Goal: Entertainment & Leisure: Consume media (video, audio)

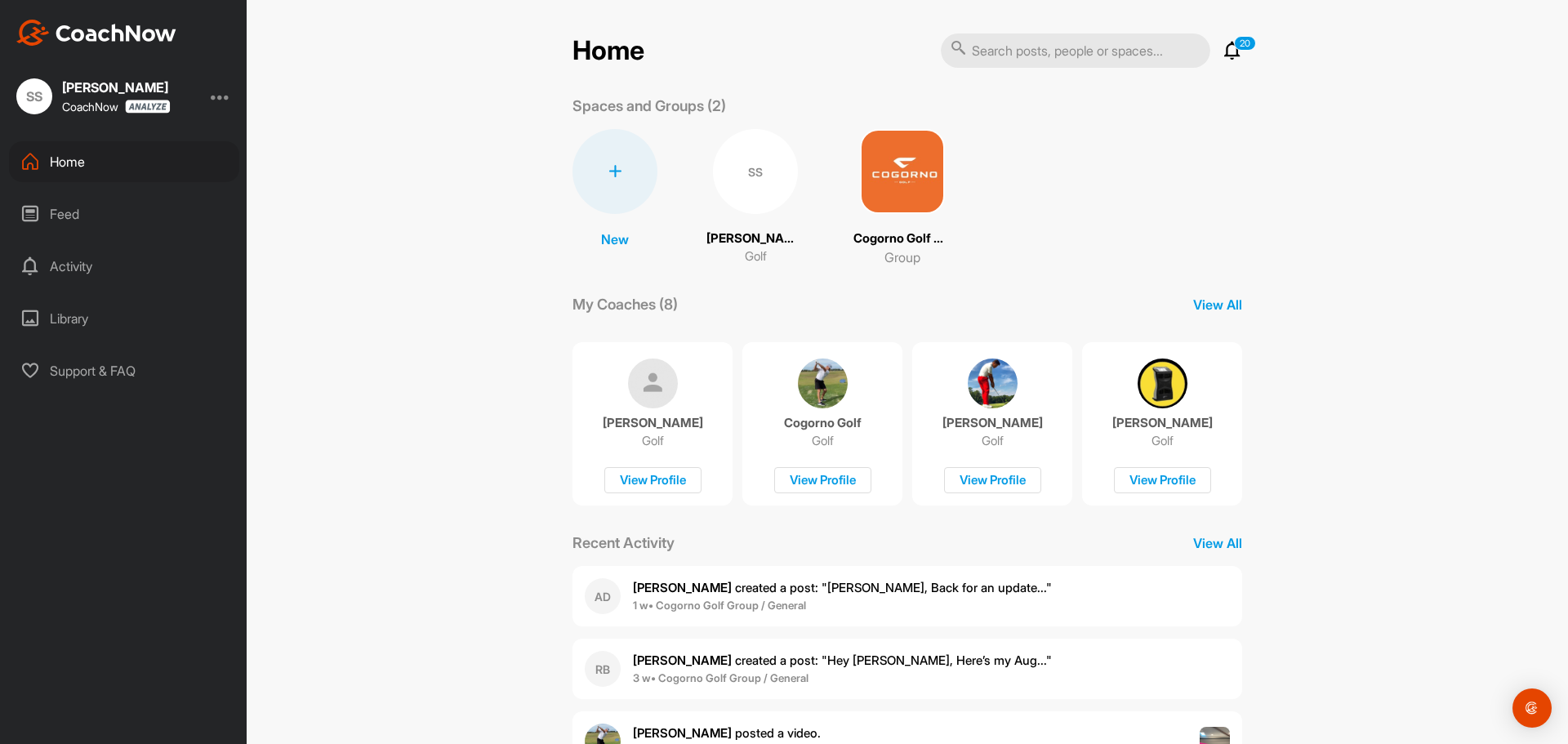
click at [812, 391] on img at bounding box center [823, 383] width 50 height 50
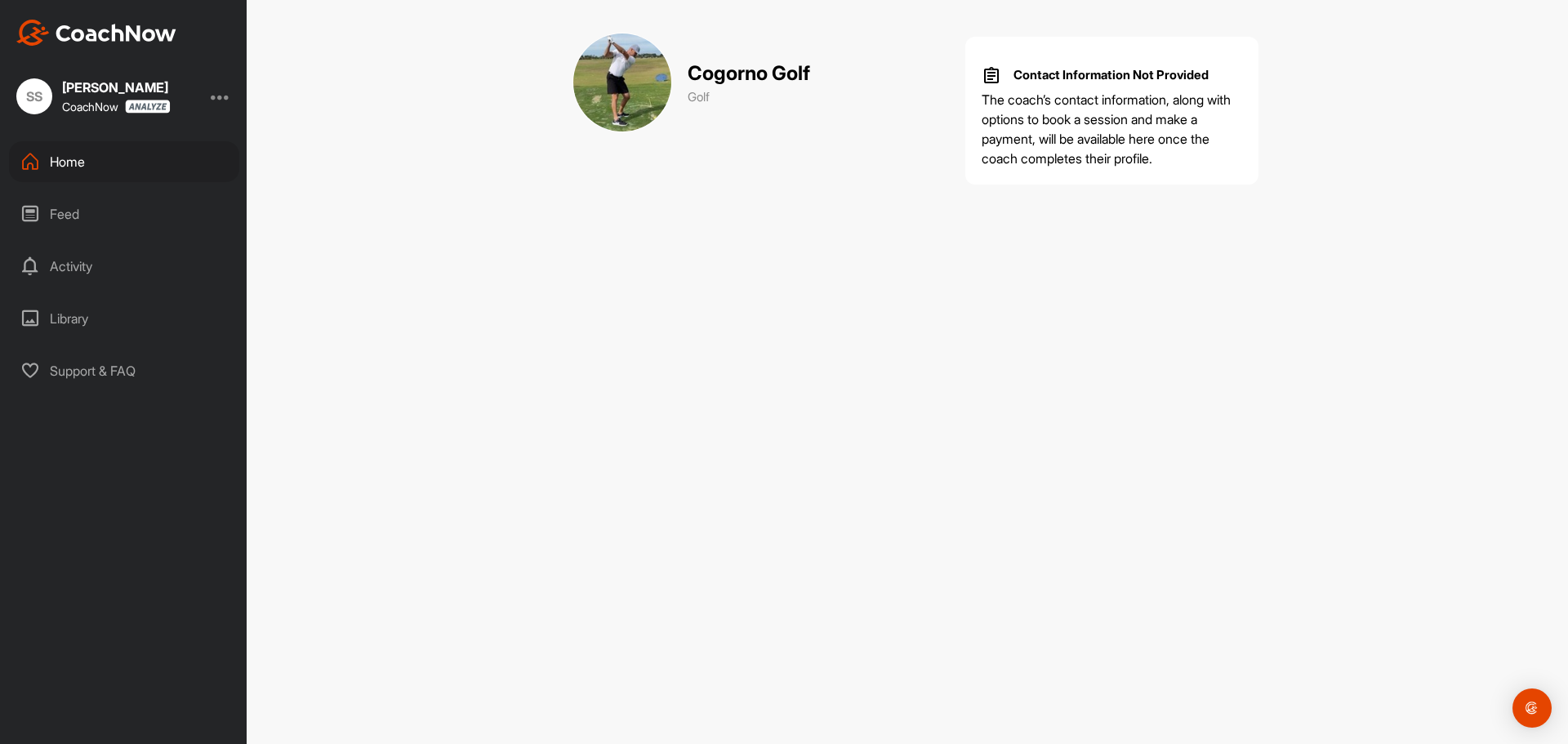
click at [42, 153] on div "Home" at bounding box center [124, 161] width 230 height 40
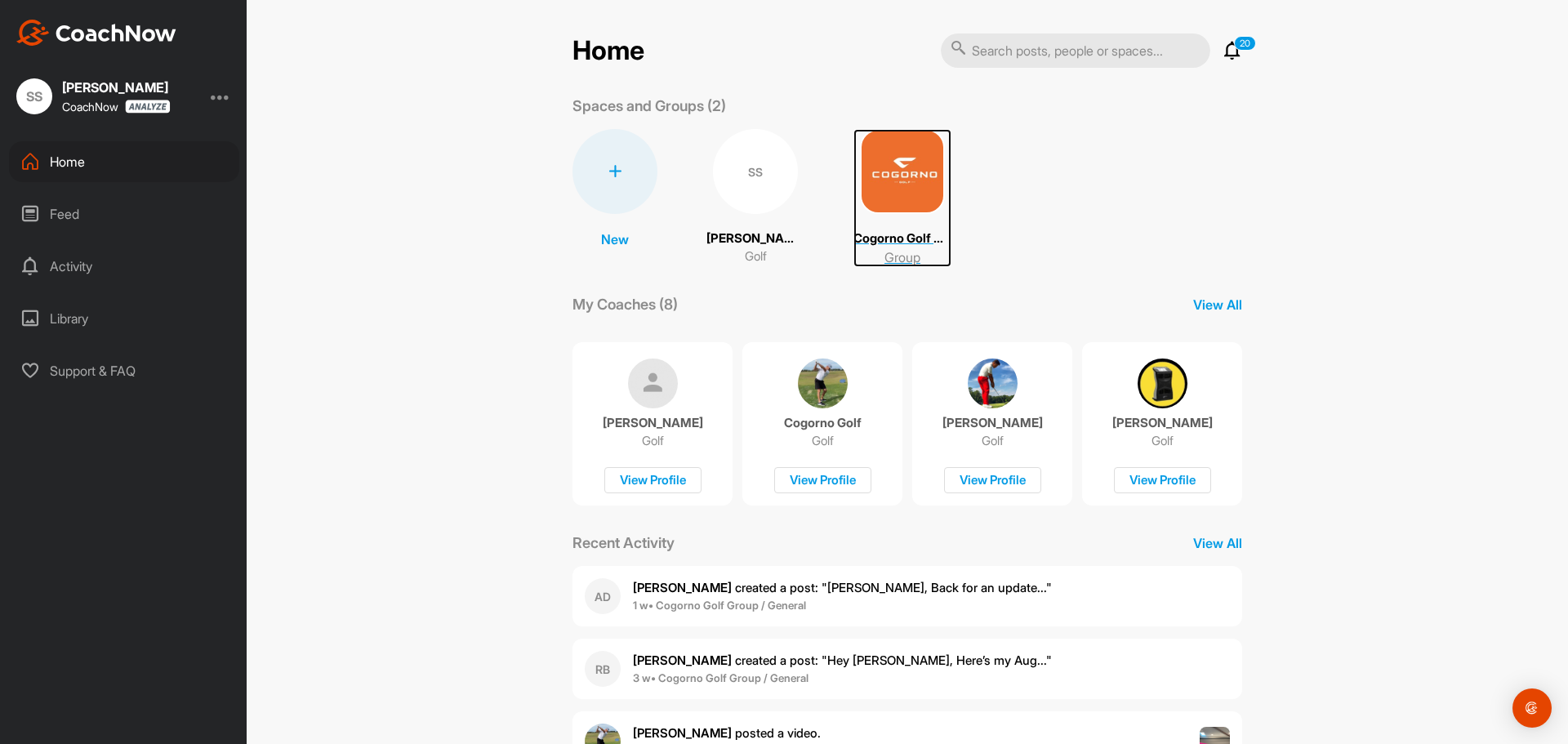
click at [899, 188] on img at bounding box center [902, 171] width 85 height 85
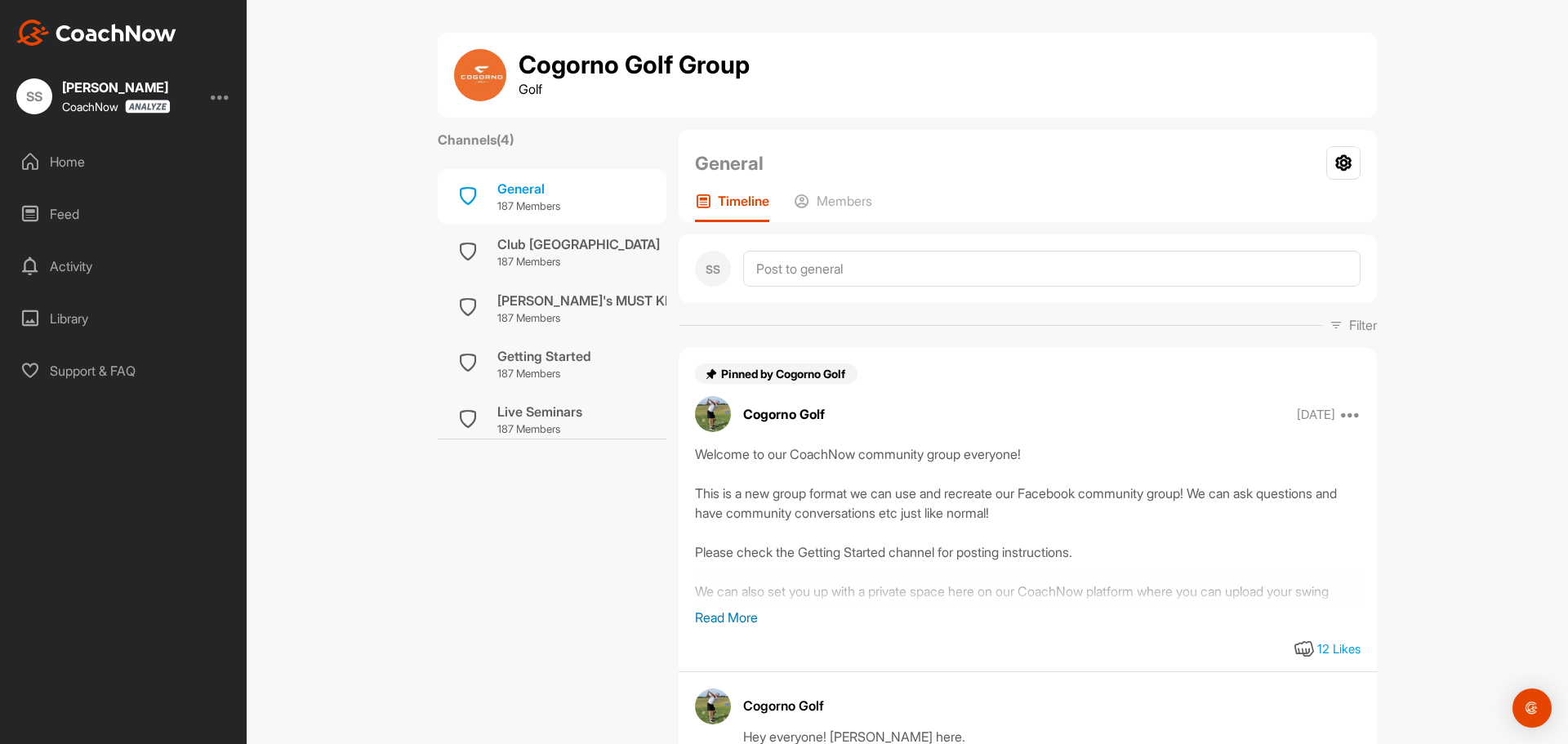
click at [731, 616] on p "Read More" at bounding box center [1027, 618] width 665 height 20
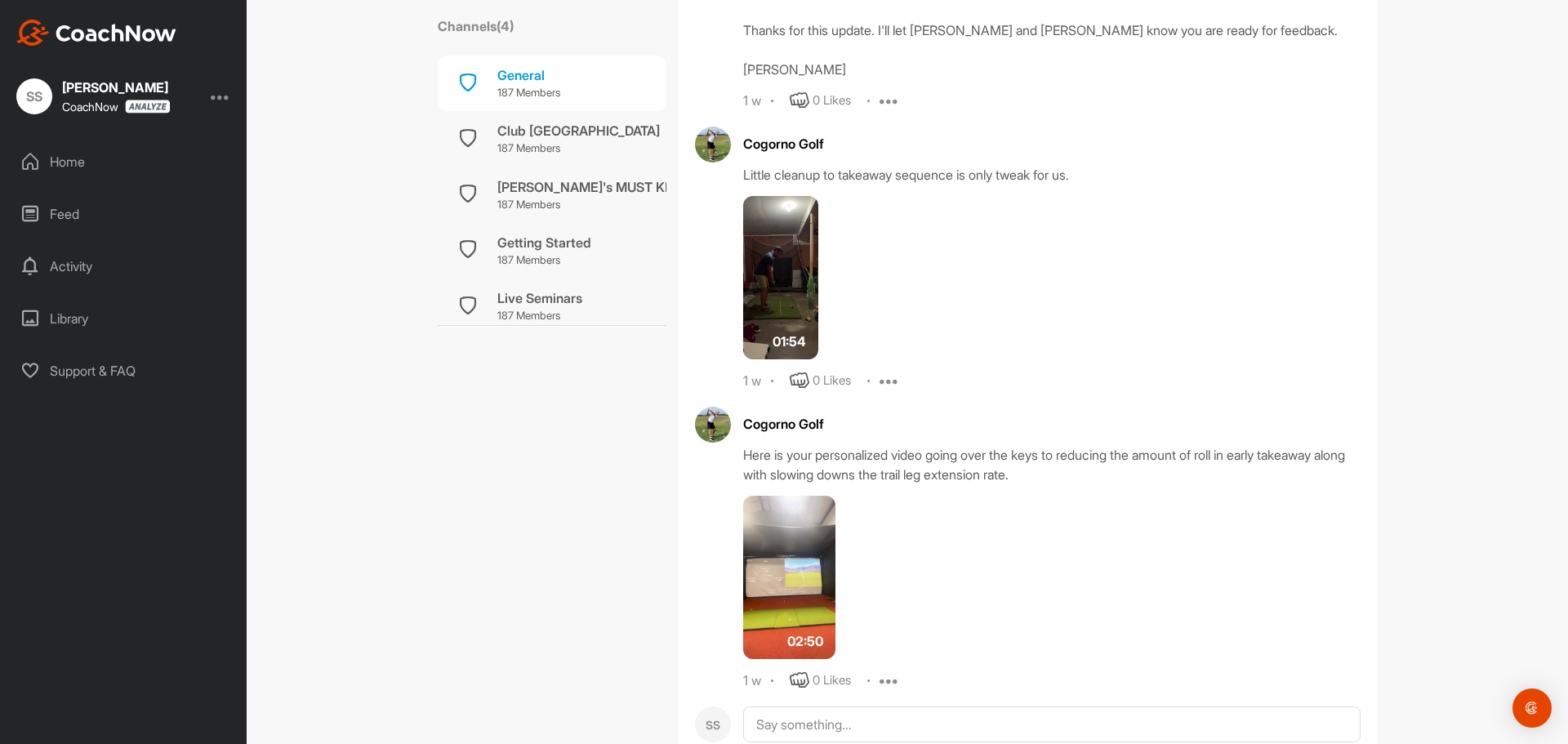
scroll to position [1634, 0]
click at [522, 188] on div "[PERSON_NAME]'s MUST KNOWS" at bounding box center [602, 187] width 208 height 20
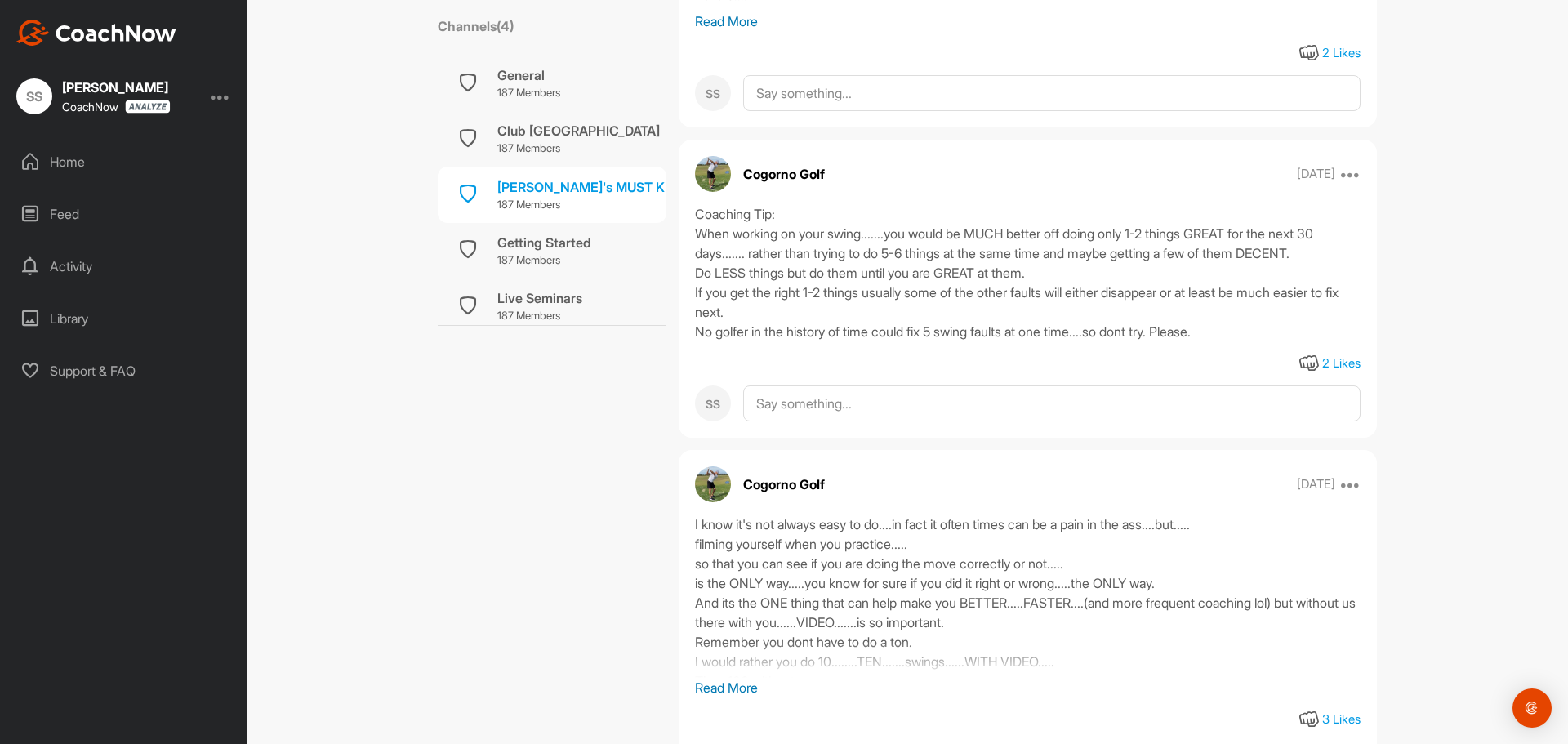
scroll to position [1225, 0]
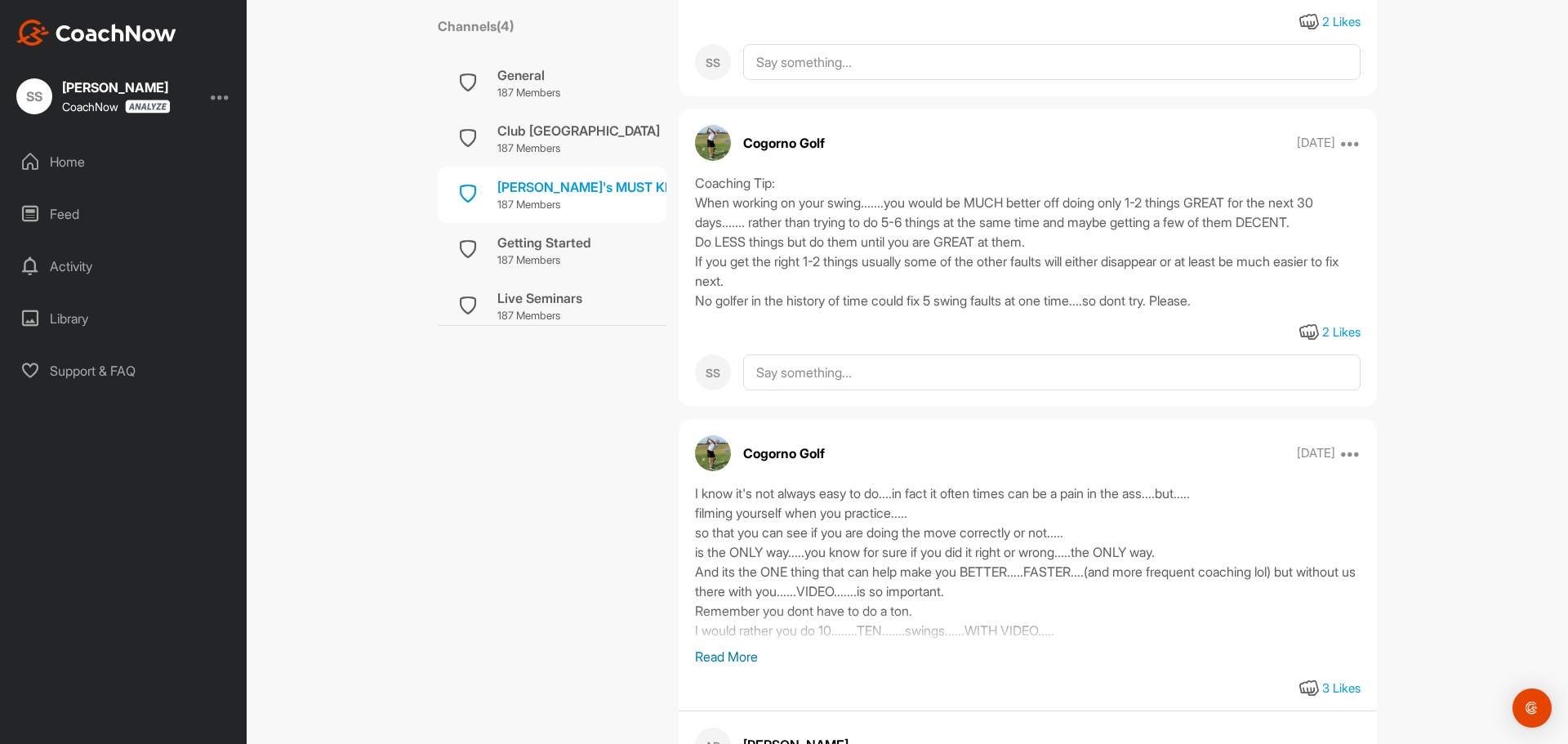
click at [719, 647] on p "Read More" at bounding box center [1027, 657] width 665 height 20
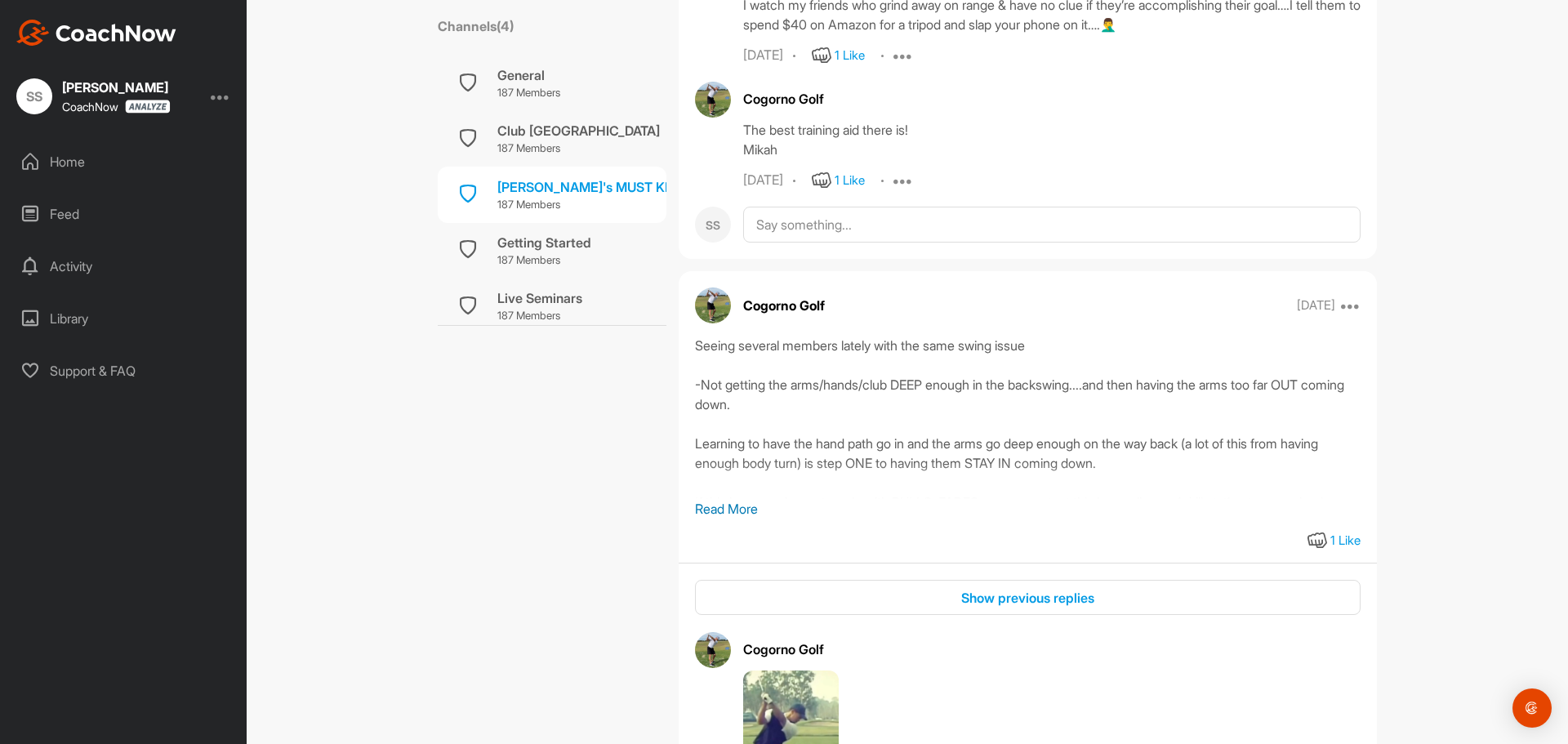
scroll to position [2125, 0]
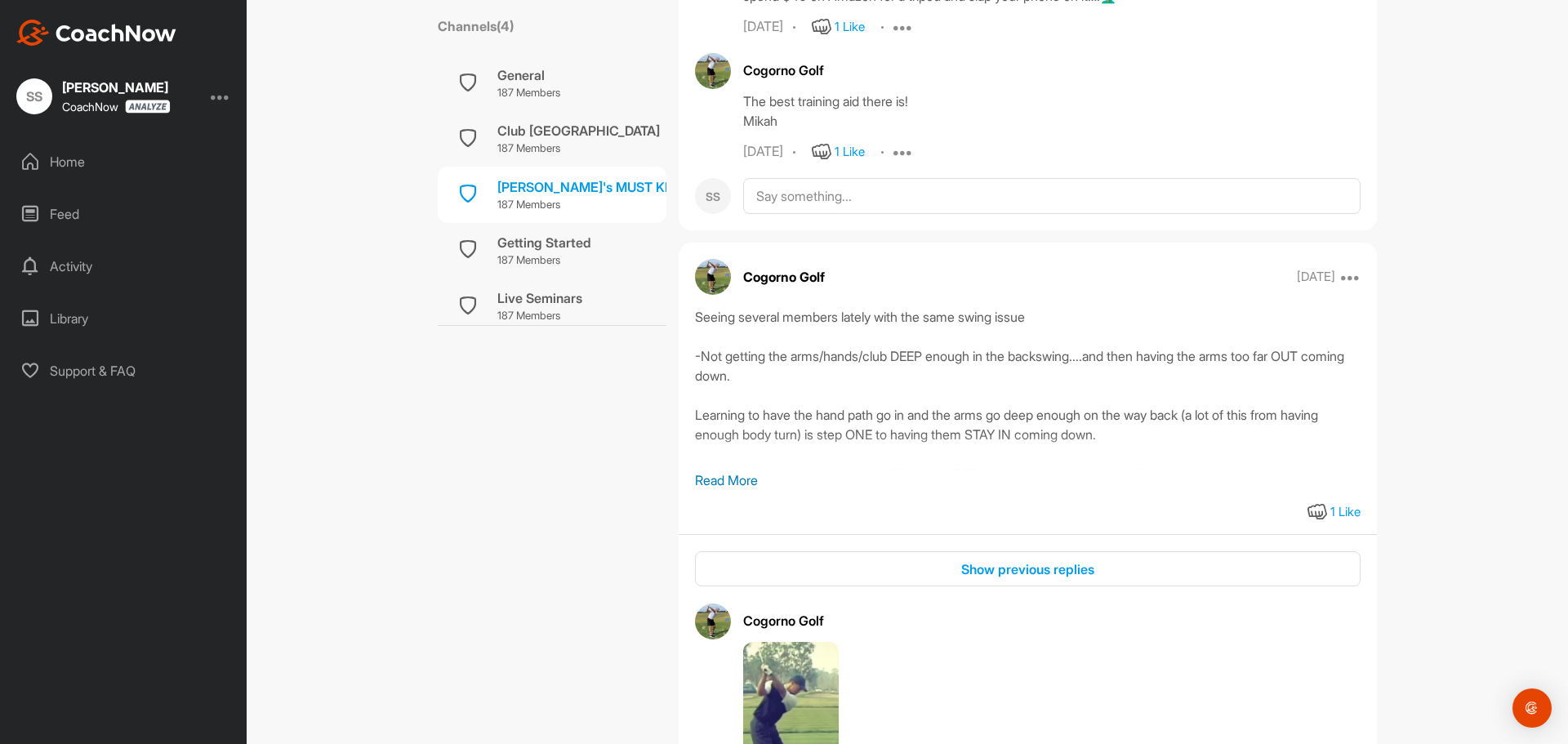
click at [732, 471] on p "Read More" at bounding box center [1027, 481] width 665 height 20
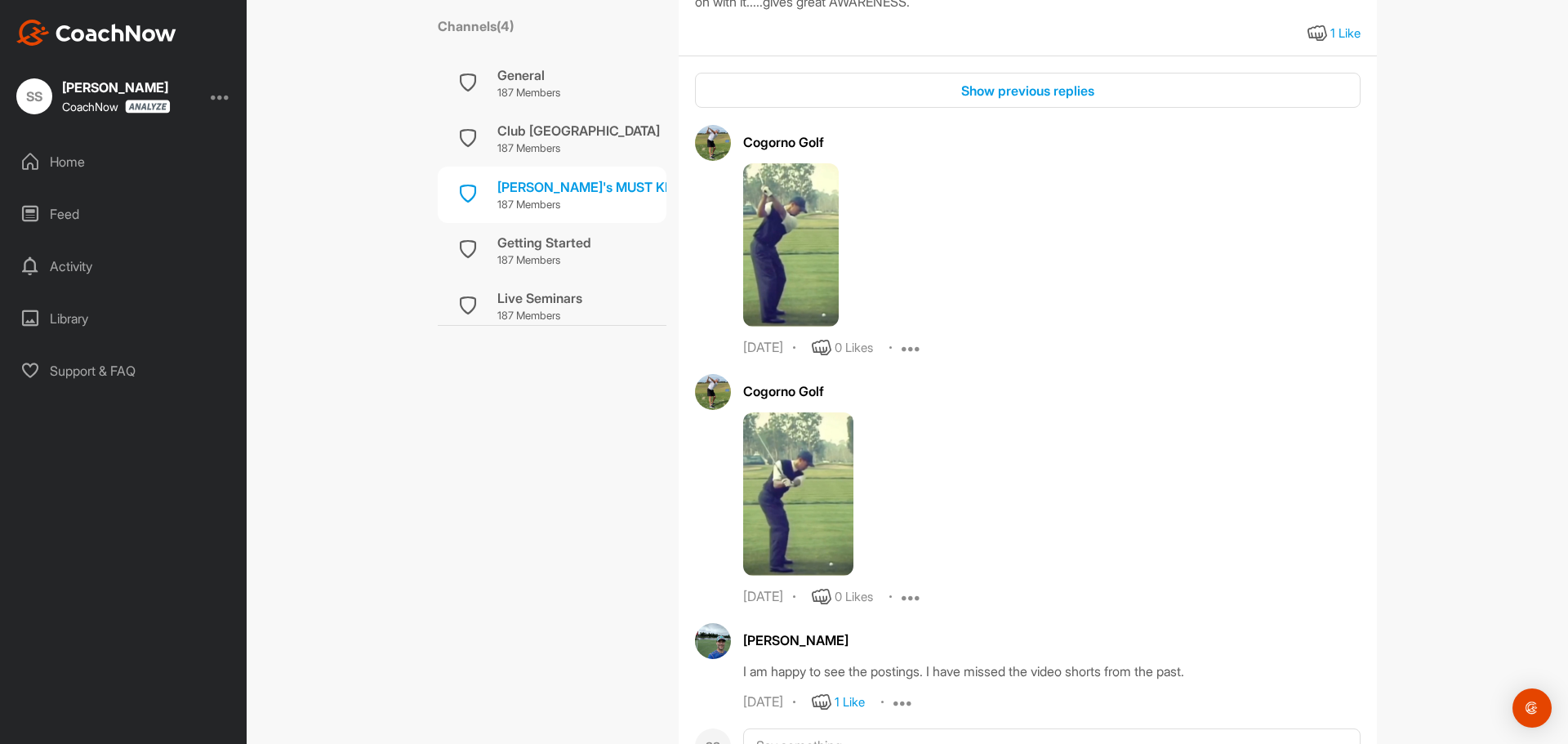
scroll to position [2696, 0]
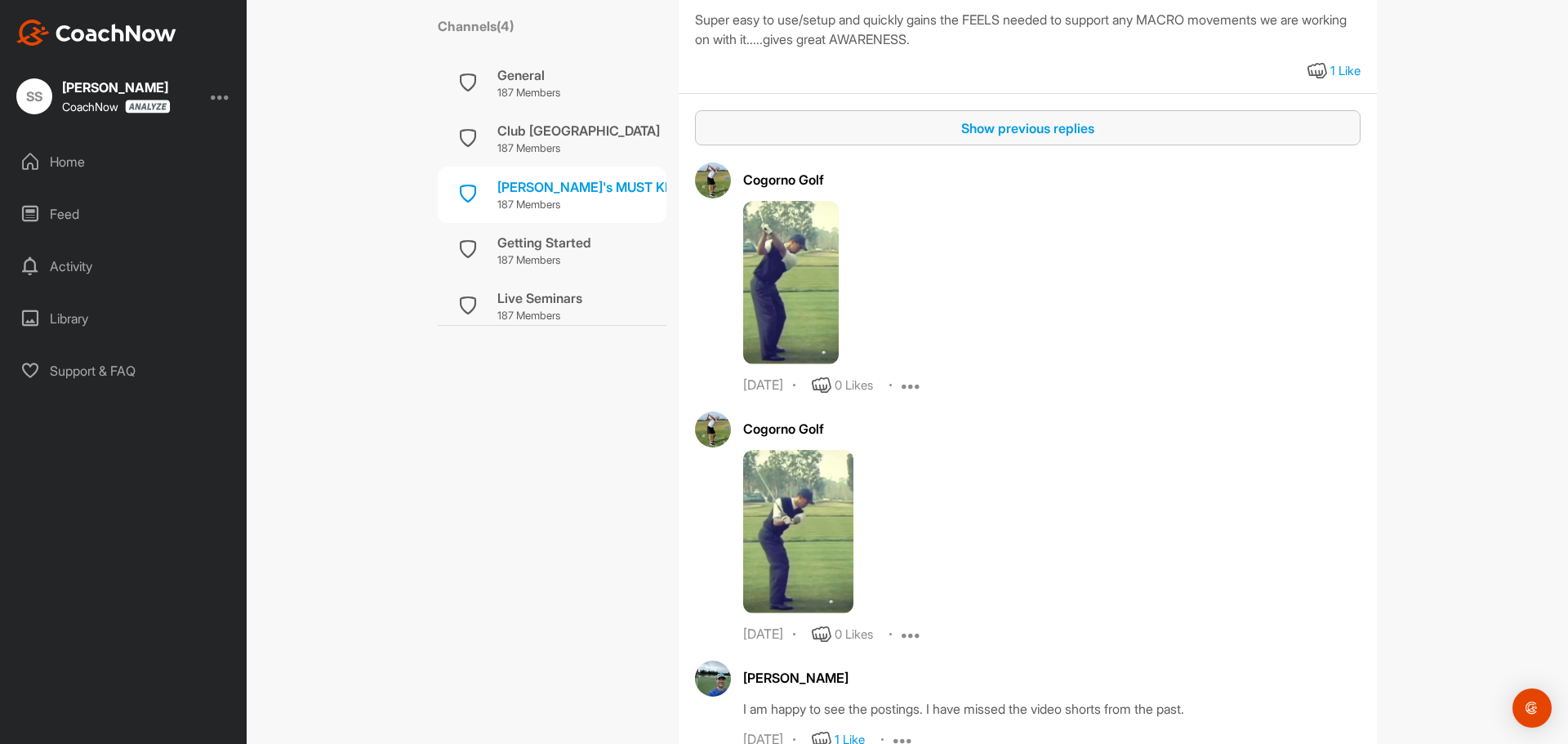
click at [1027, 138] on div "Show previous replies" at bounding box center [1027, 128] width 640 height 20
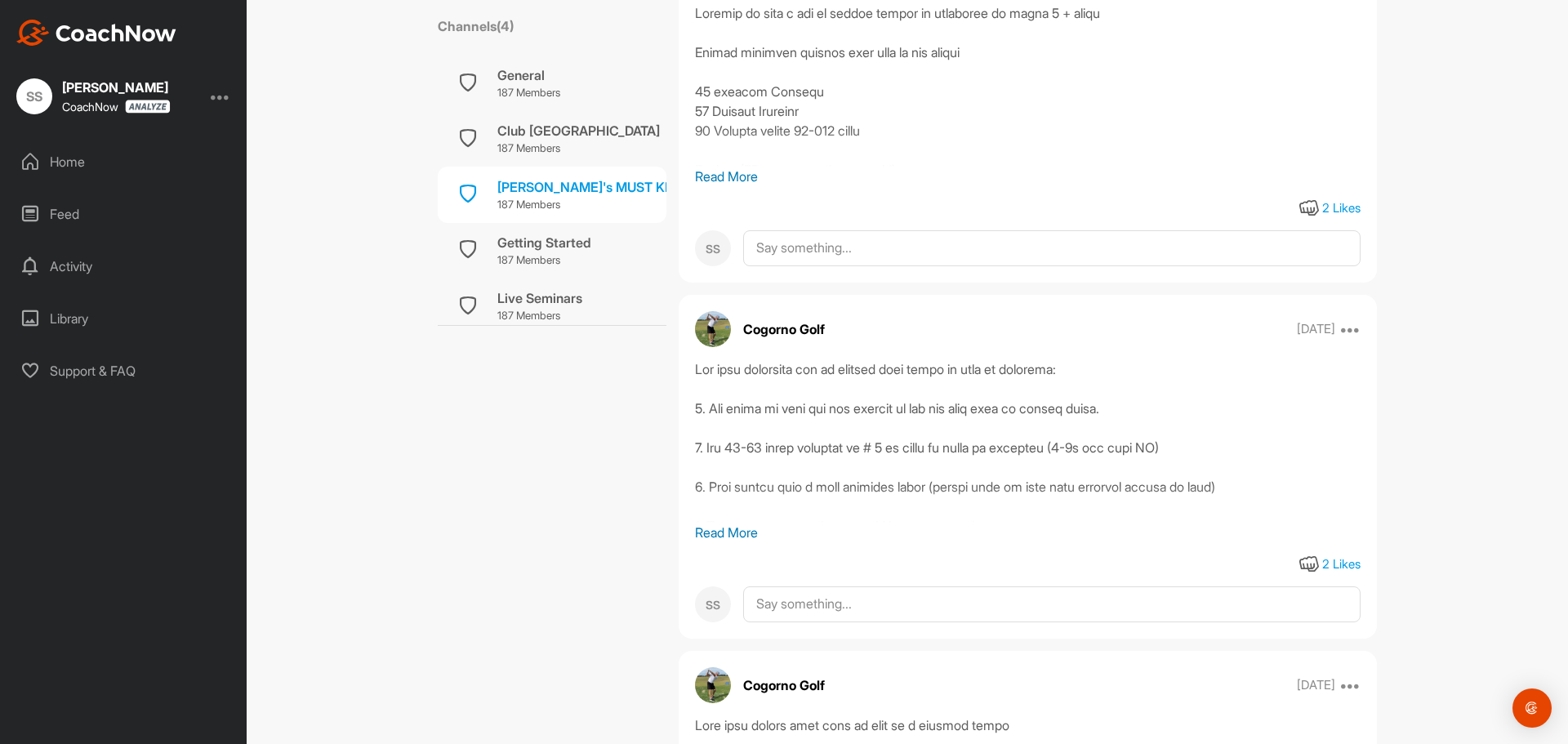
scroll to position [4167, 0]
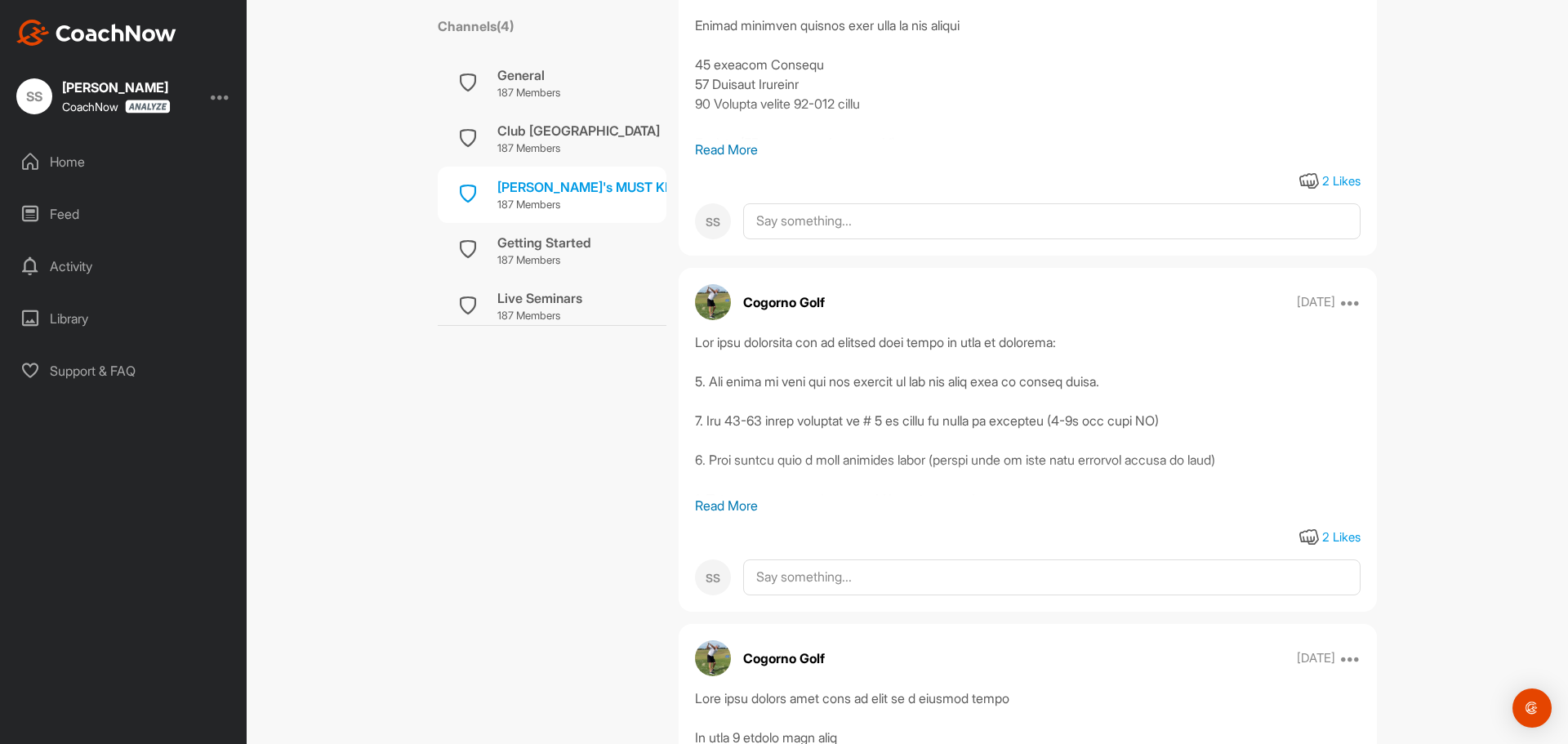
click at [730, 515] on p "Read More" at bounding box center [1027, 506] width 665 height 20
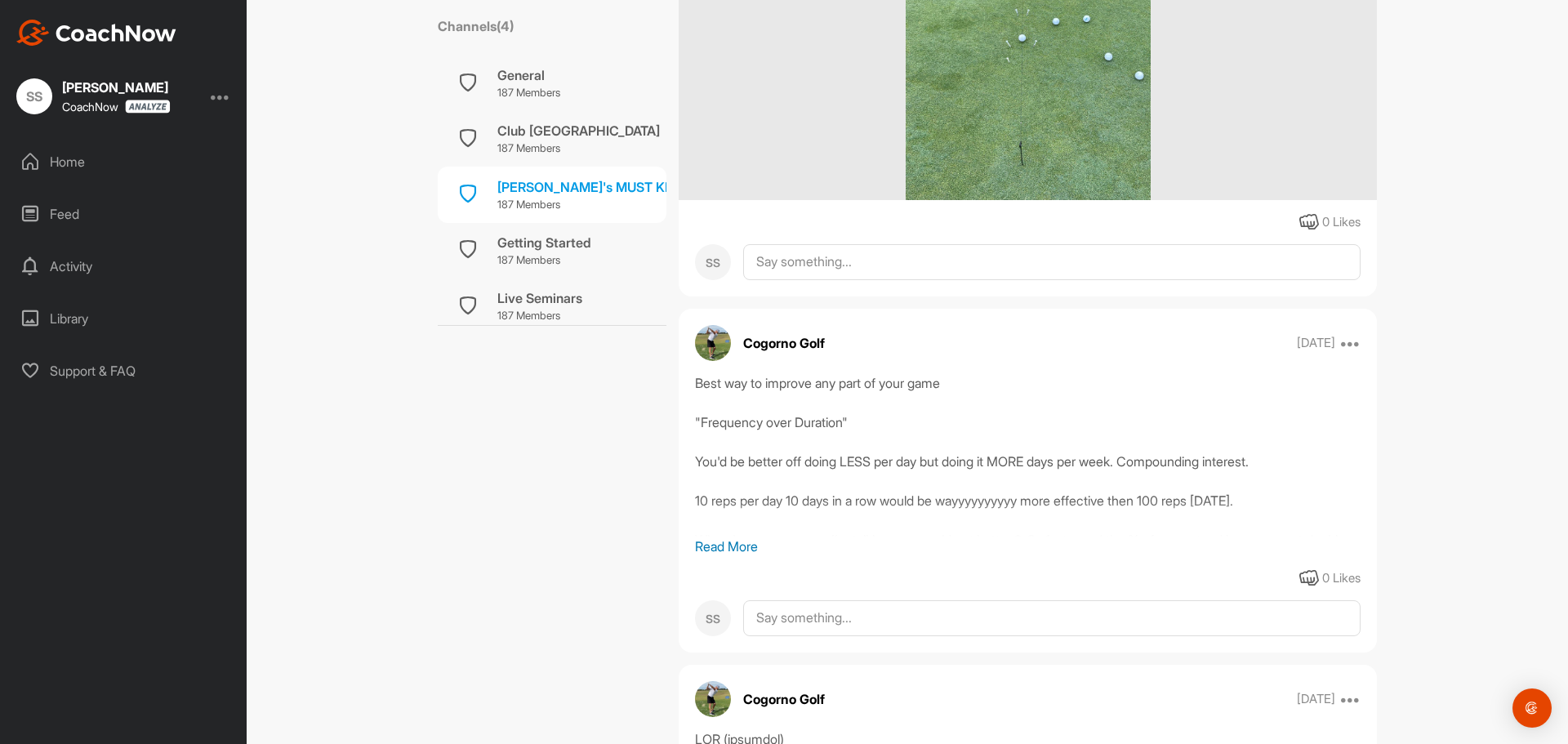
scroll to position [6128, 0]
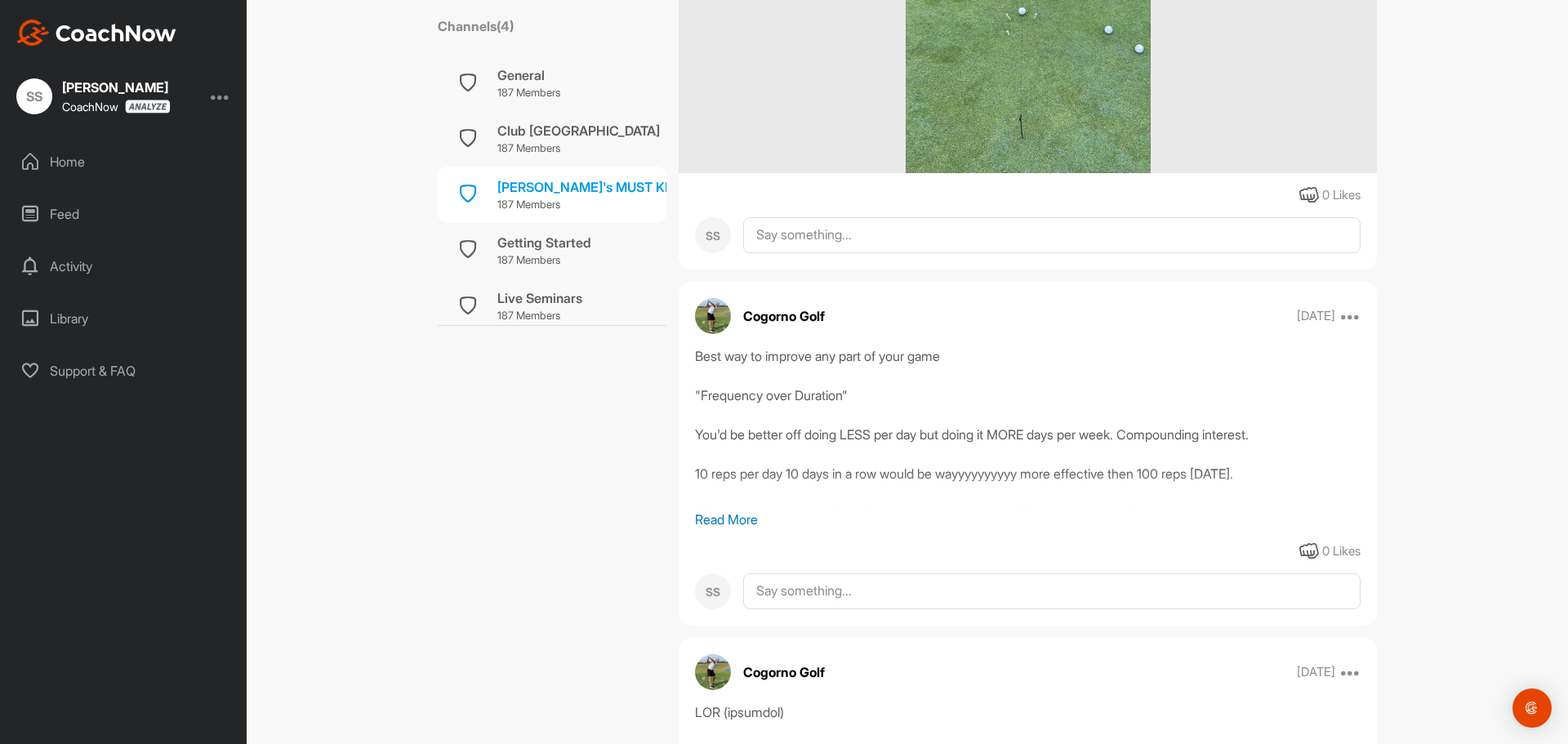
click at [736, 529] on p "Read More" at bounding box center [1027, 519] width 665 height 20
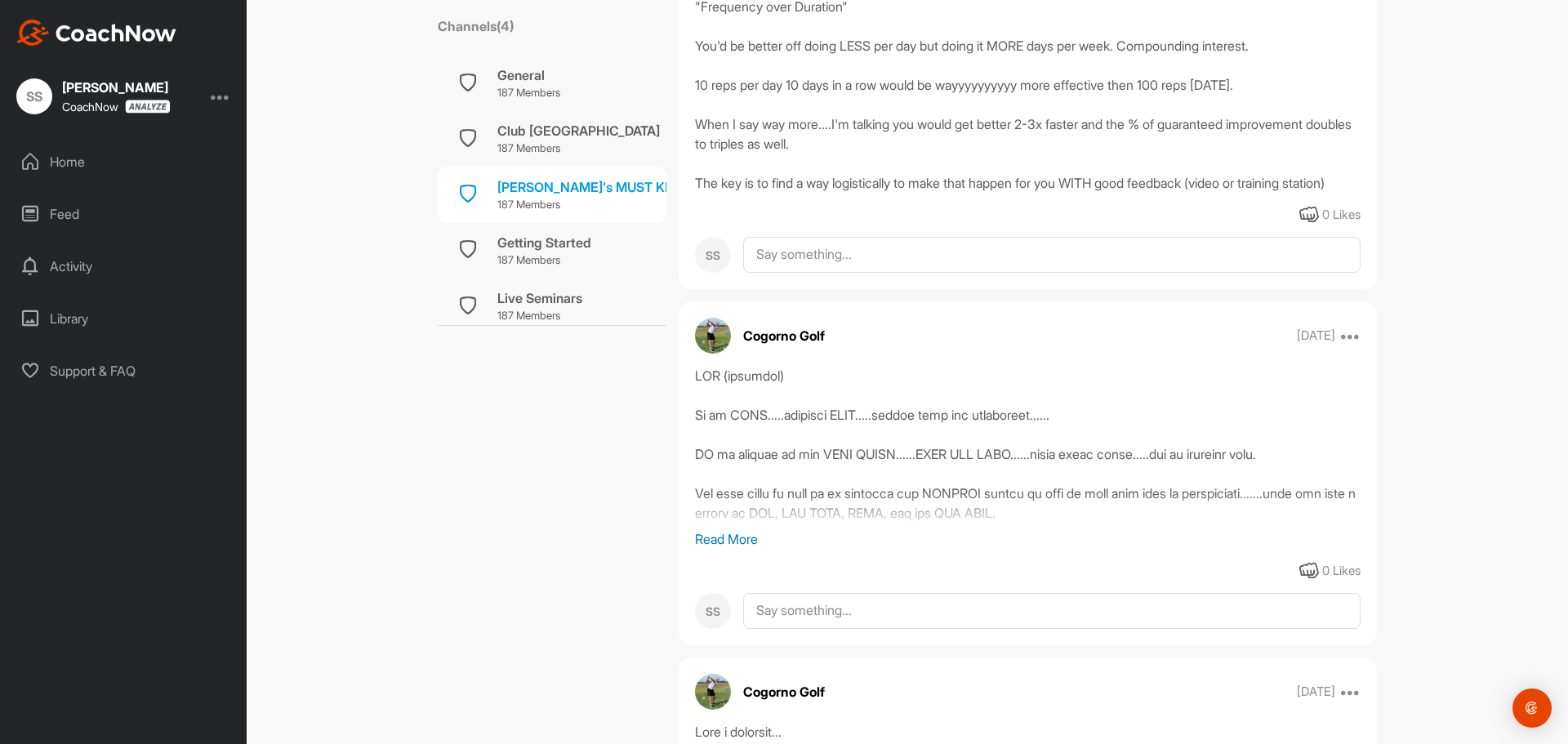
scroll to position [6537, 0]
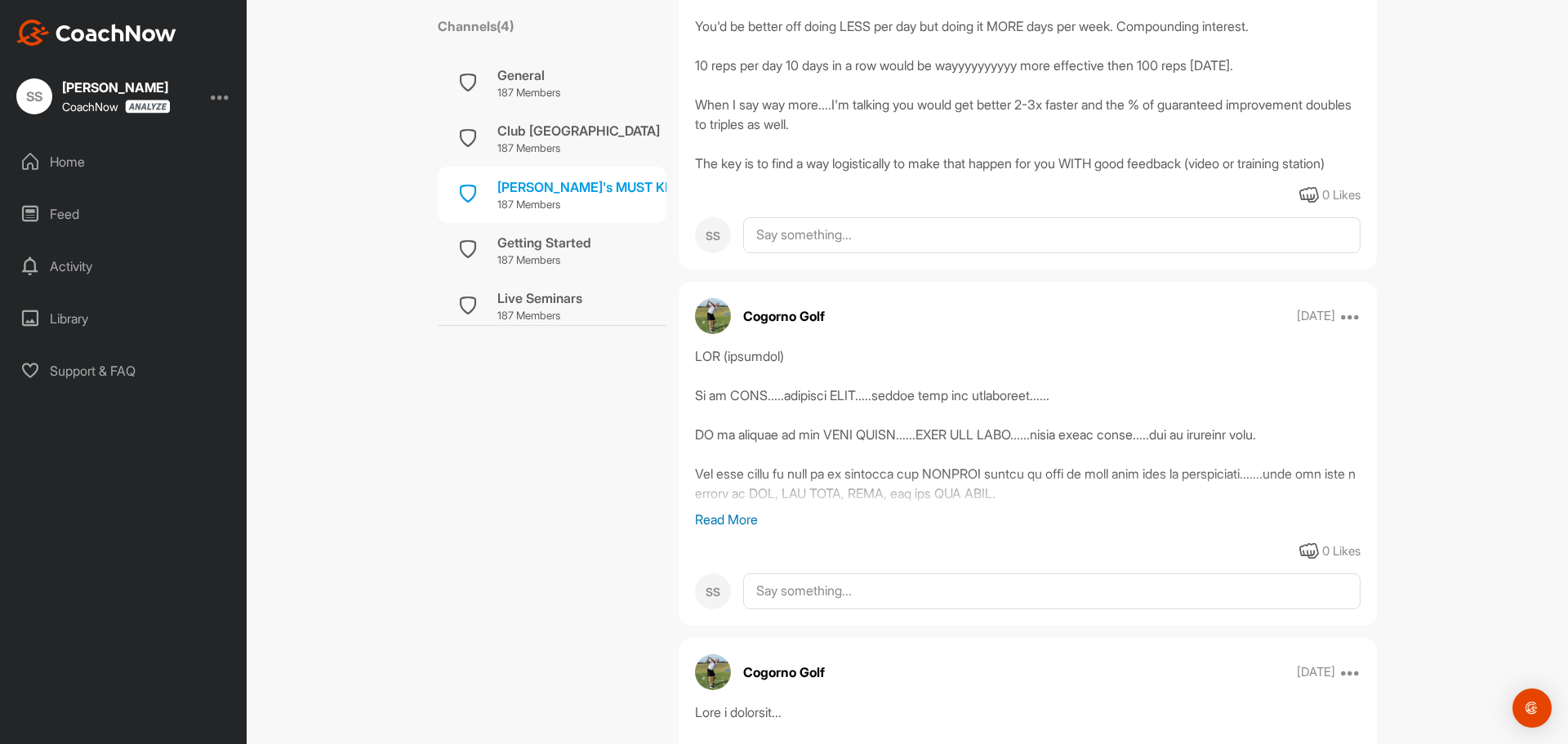
click at [709, 529] on p "Read More" at bounding box center [1027, 519] width 665 height 20
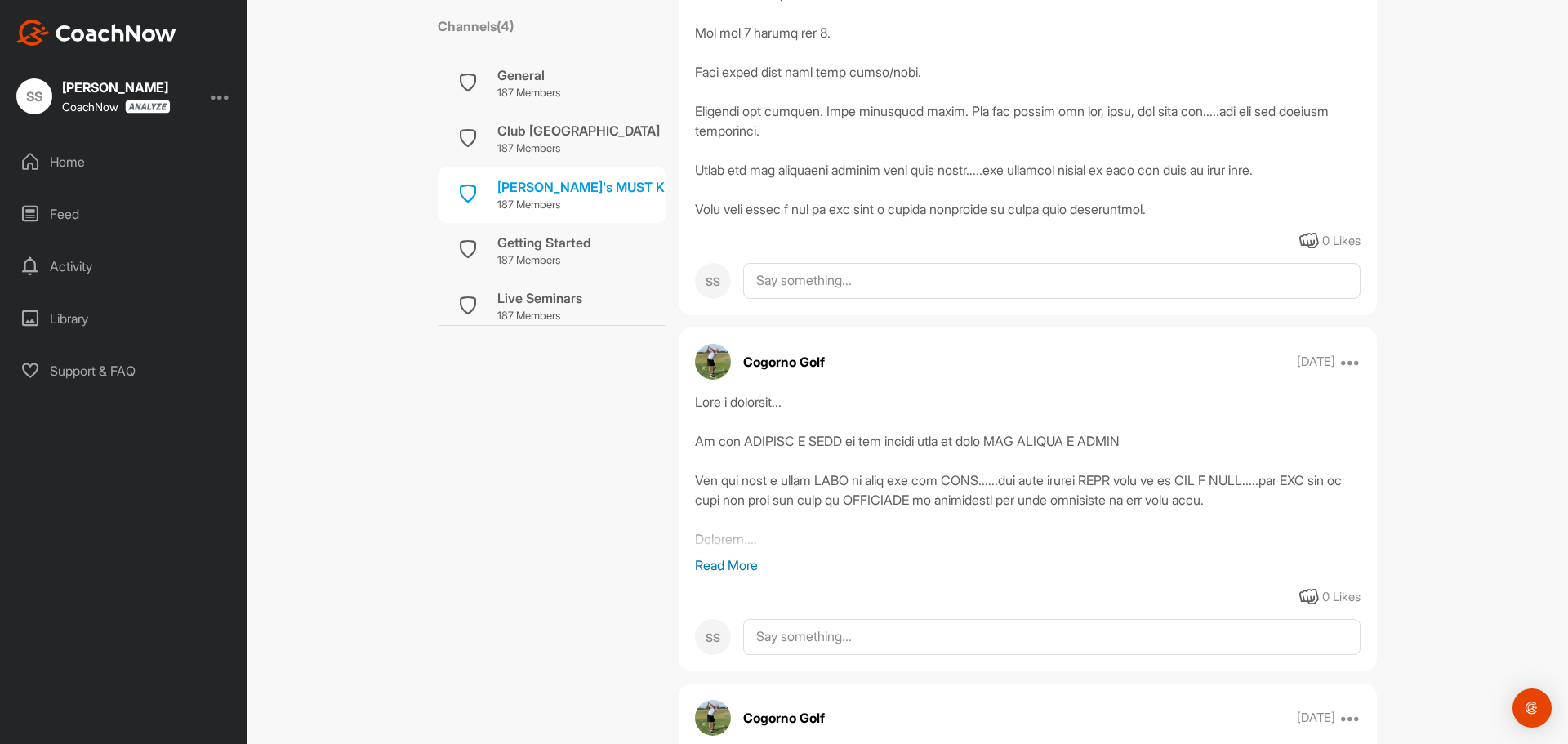
scroll to position [7353, 0]
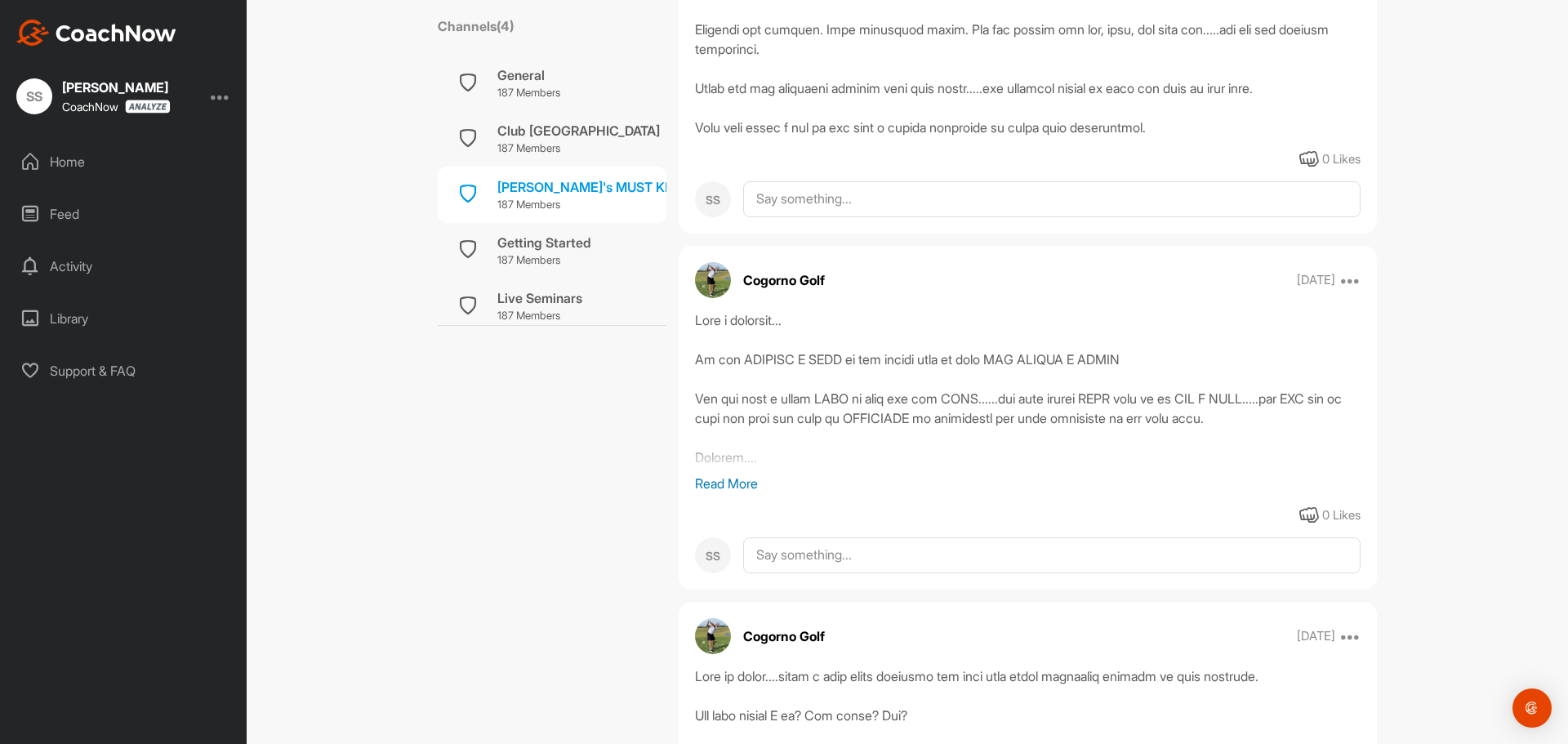
click at [716, 494] on p "Read More" at bounding box center [1027, 484] width 665 height 20
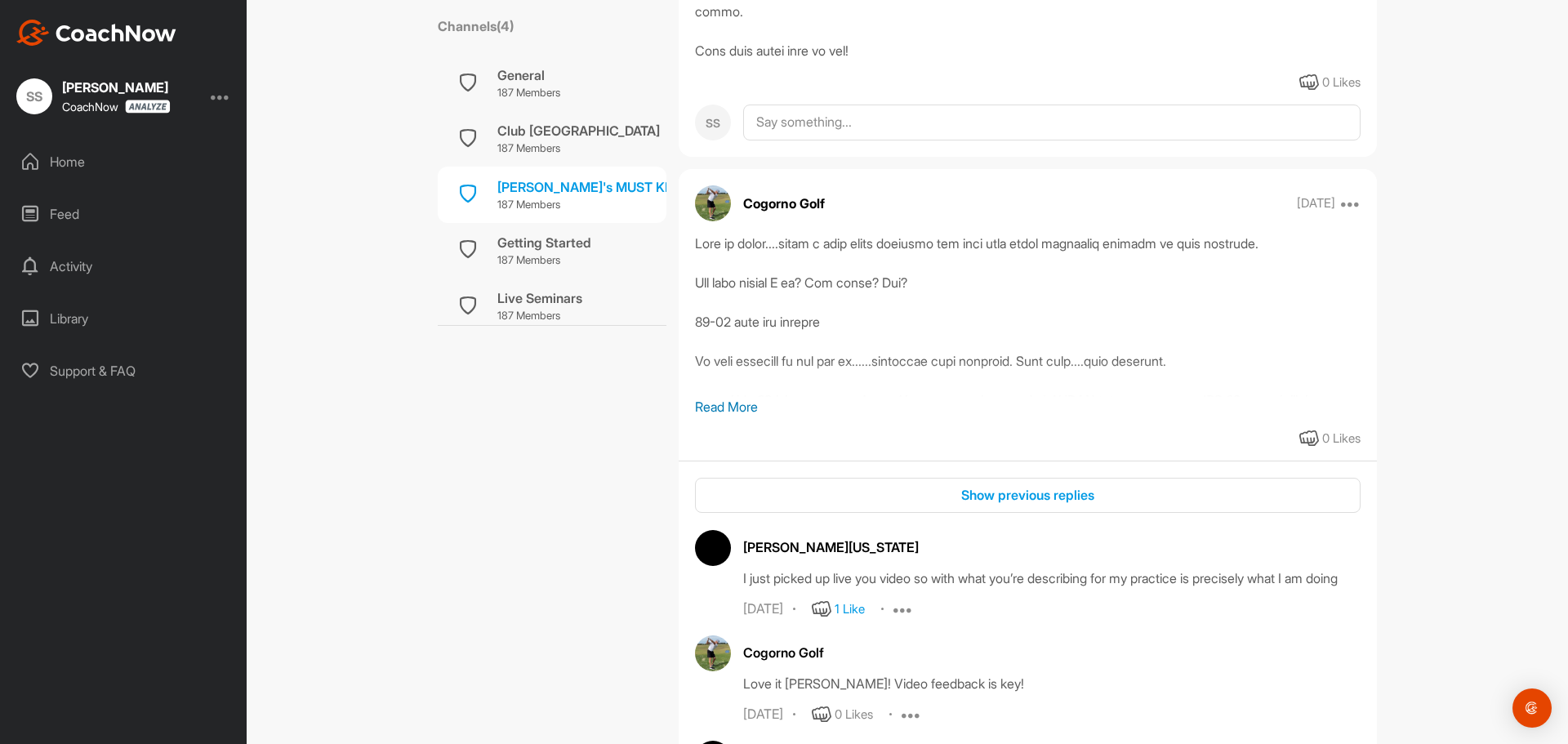
scroll to position [8498, 0]
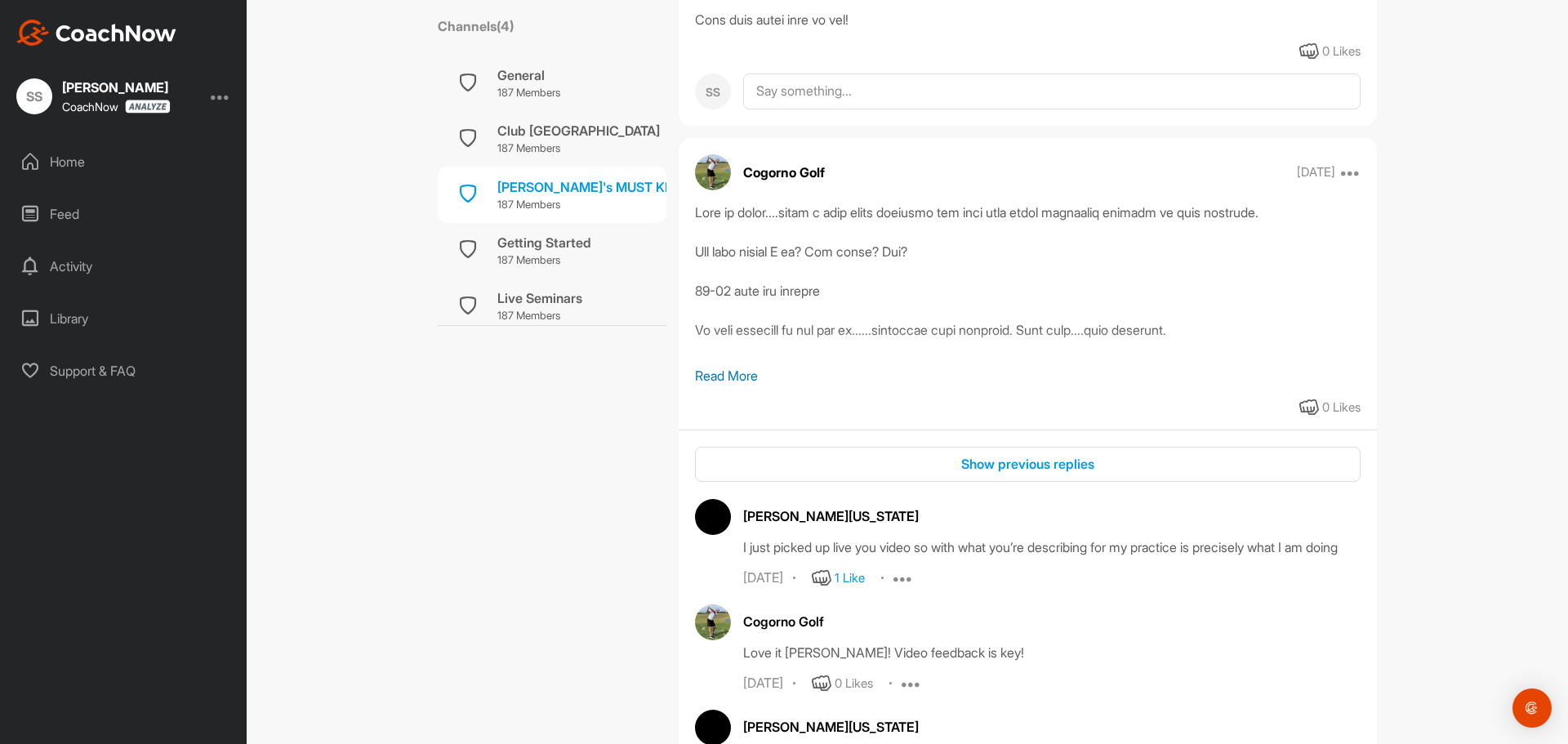
click at [711, 386] on p "Read More" at bounding box center [1027, 376] width 665 height 20
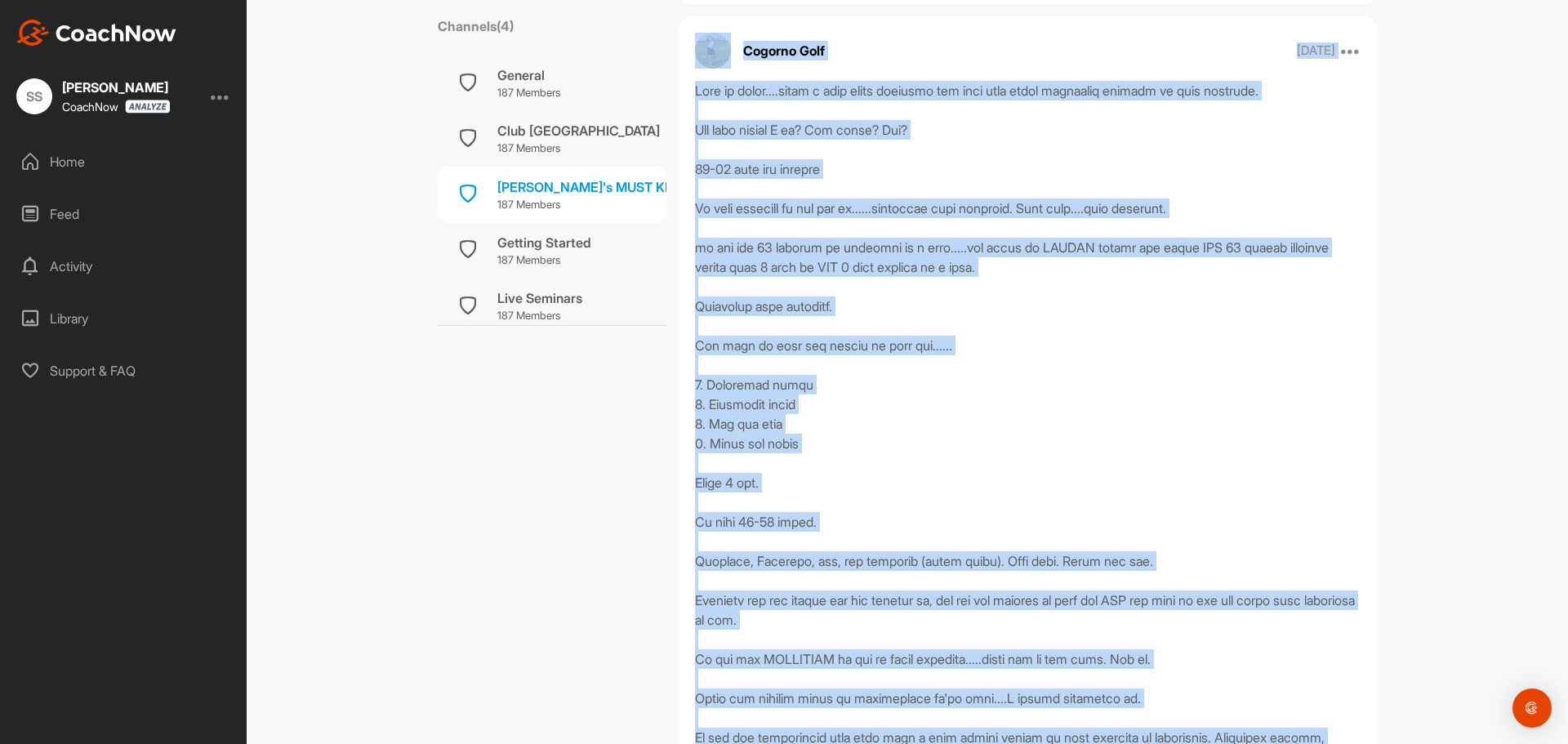
scroll to position [8613, 0]
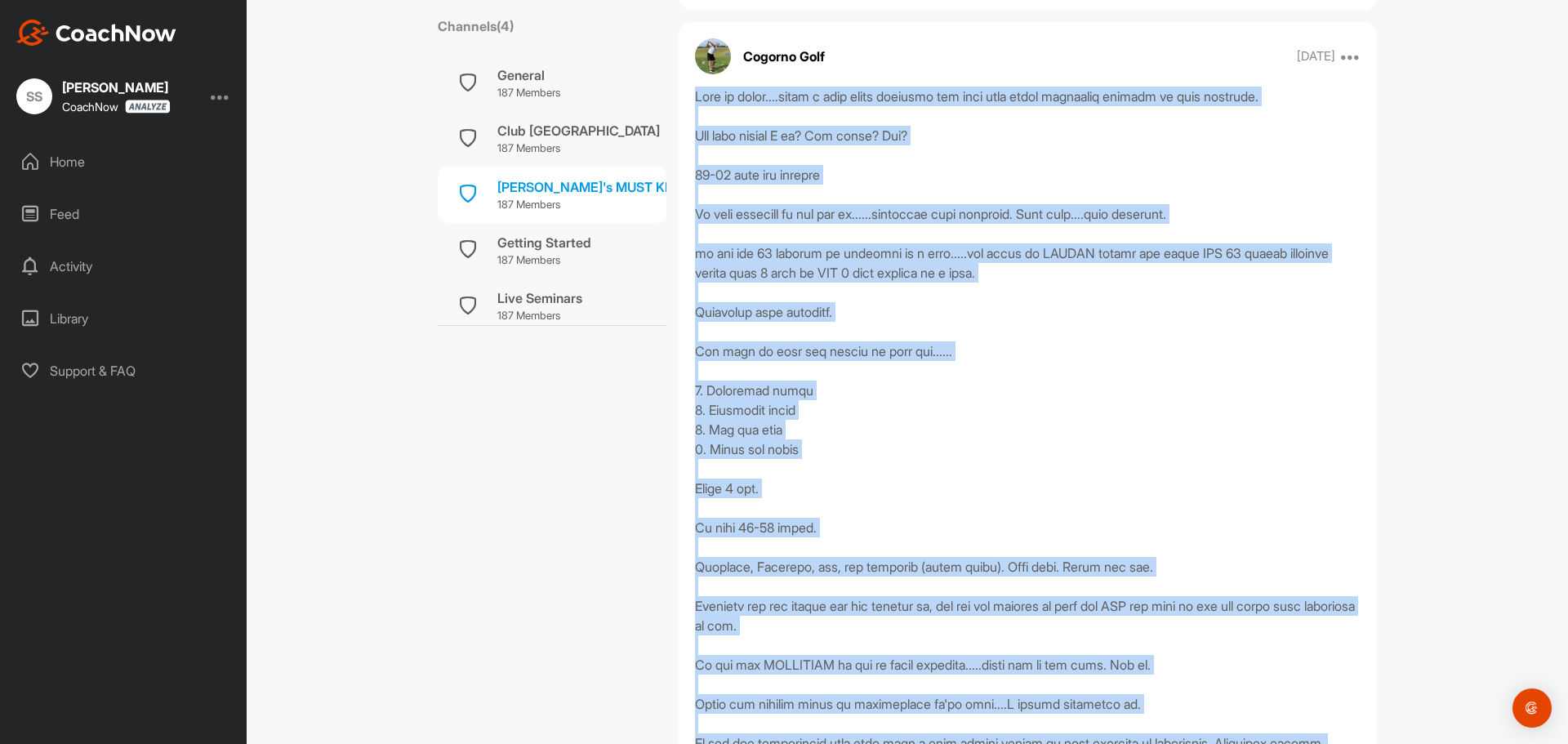
drag, startPoint x: 798, startPoint y: 658, endPoint x: 690, endPoint y: 247, distance: 425.0
click at [695, 247] on div at bounding box center [1027, 469] width 665 height 765
copy div "When in doubt....heres a good basic template for your full swing mechanics port…"
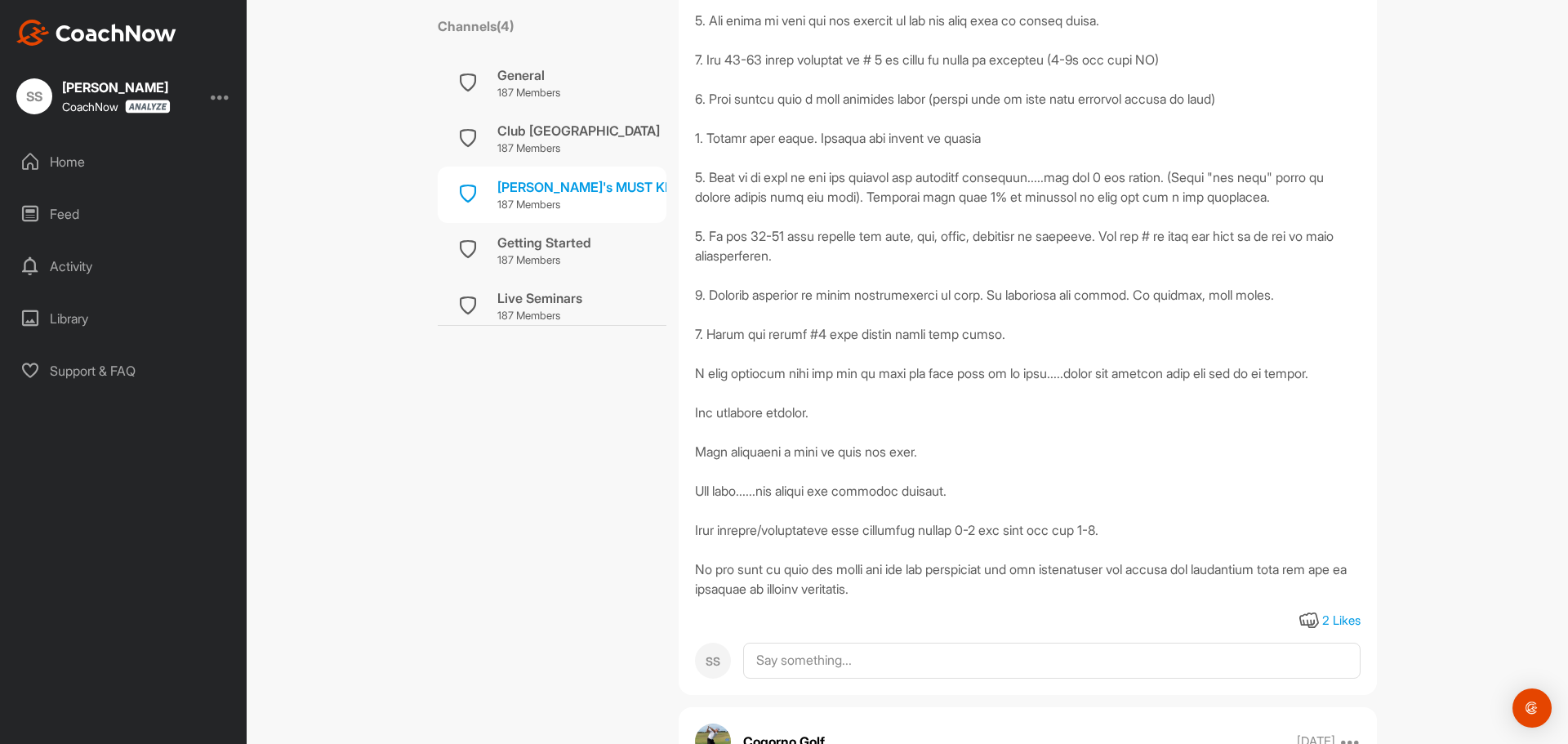
scroll to position [4283, 0]
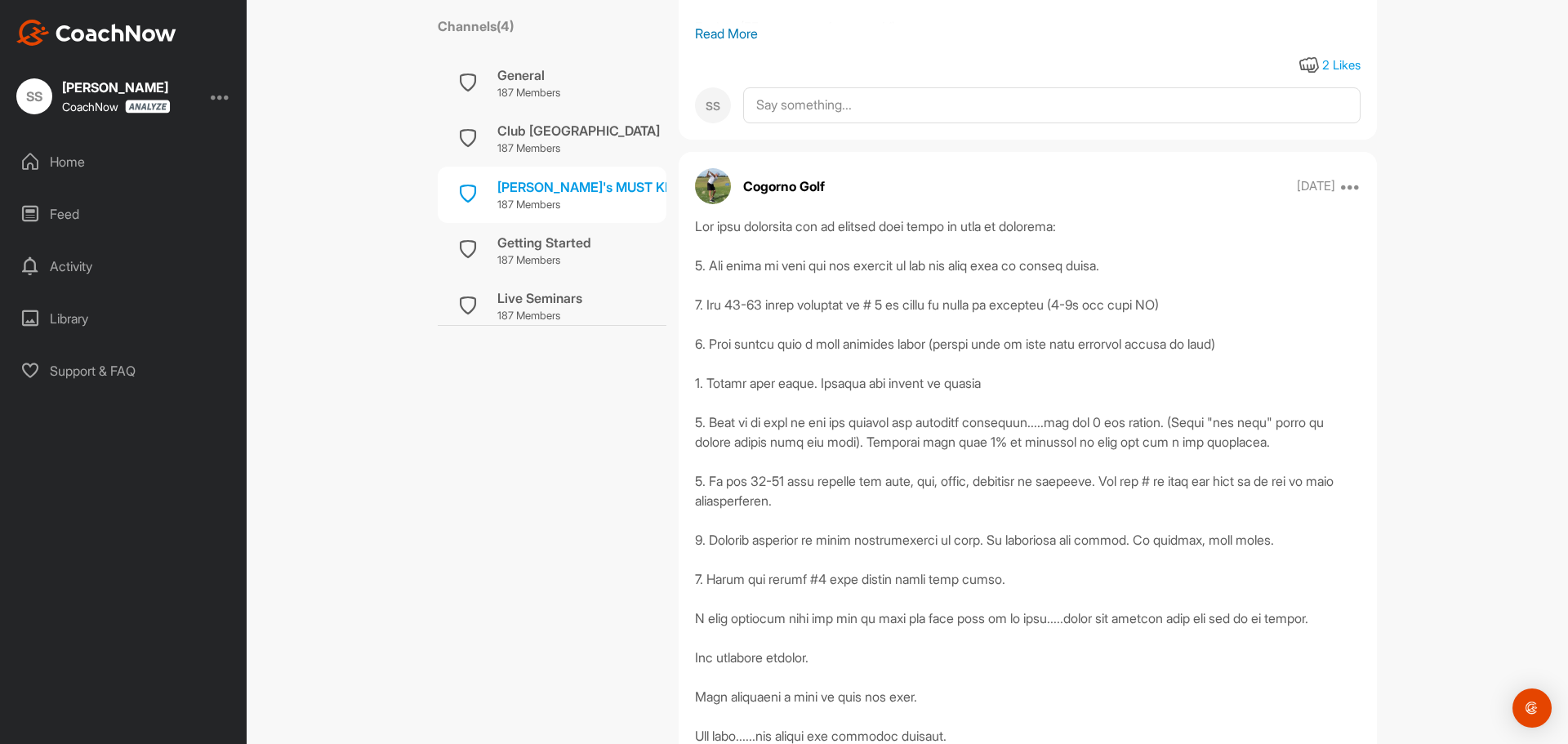
click at [517, 306] on div "Live Seminars" at bounding box center [540, 298] width 85 height 20
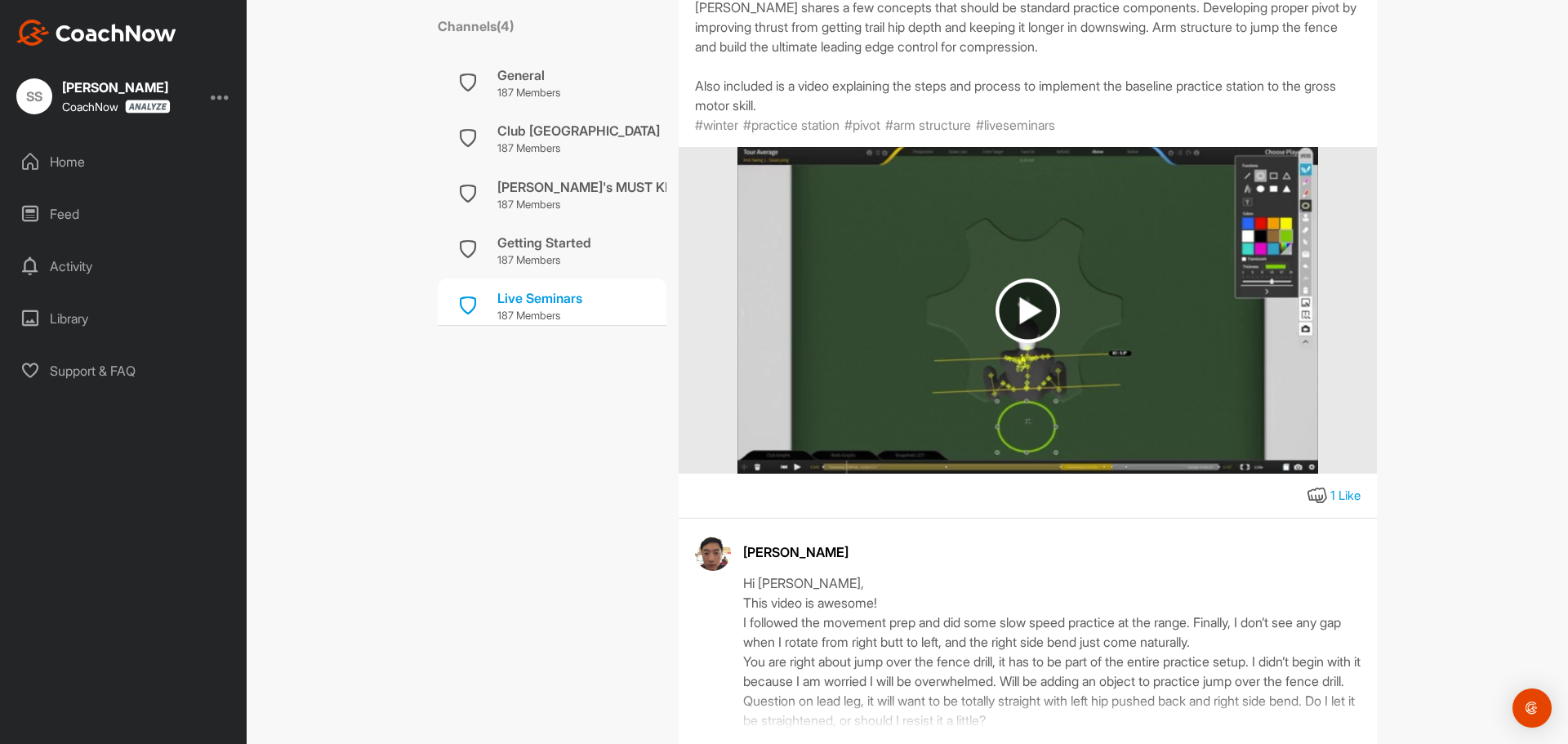
scroll to position [490, 0]
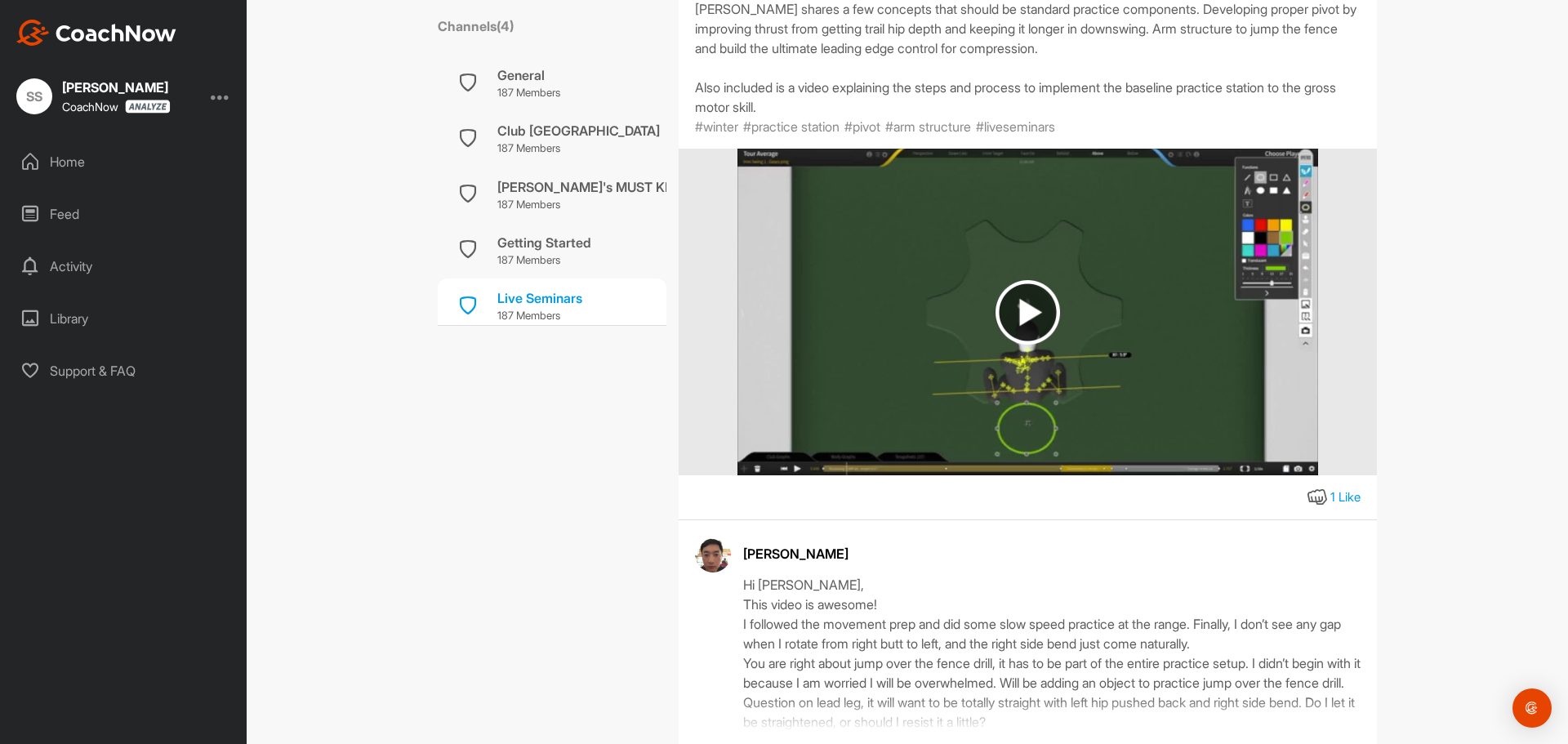
click at [1022, 338] on img at bounding box center [1027, 312] width 64 height 64
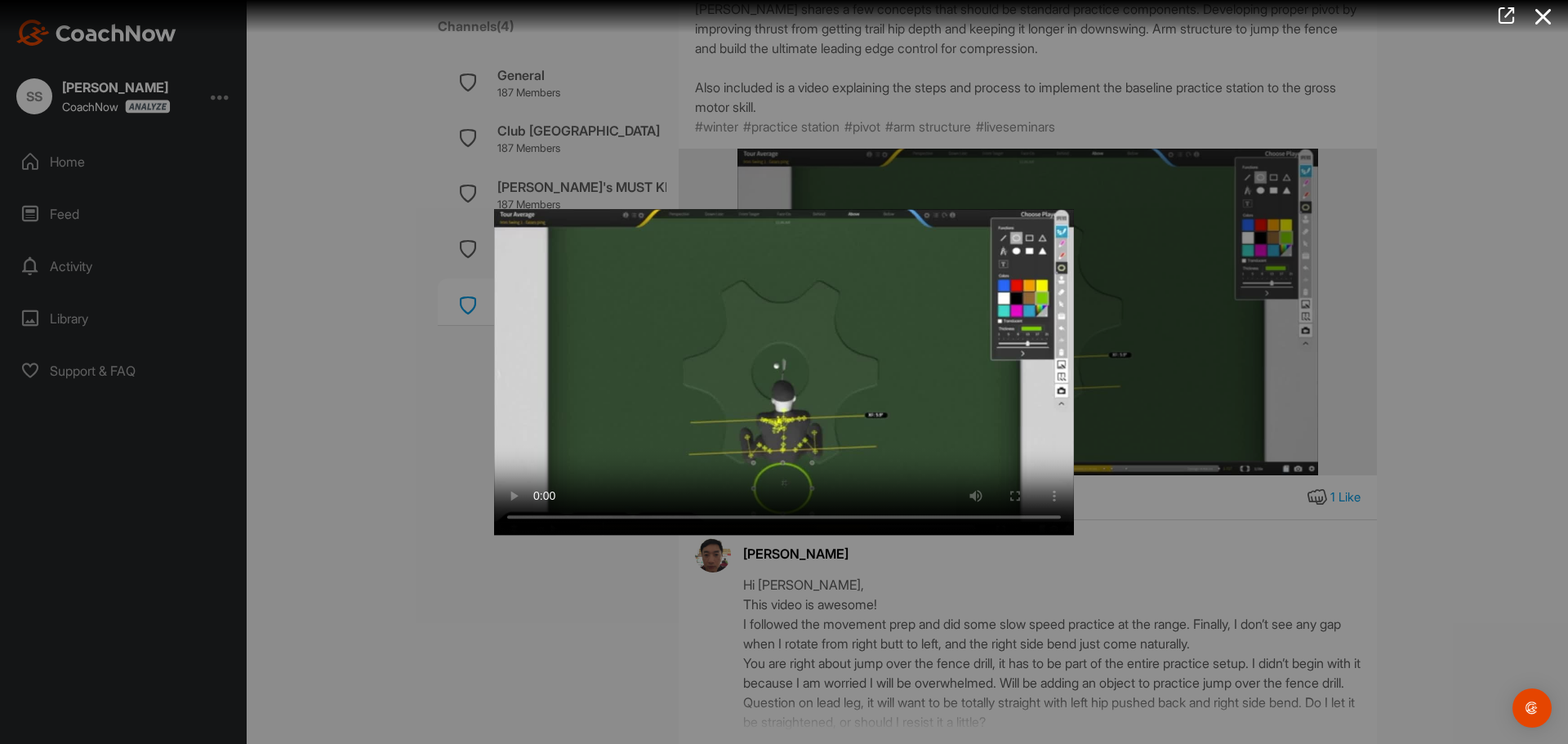
click at [439, 495] on div "Video Player is loading. Play Video Pause Skip Backward Skip Forward Mute Curre…" at bounding box center [784, 372] width 1568 height 744
click at [1389, 401] on div at bounding box center [784, 372] width 1568 height 744
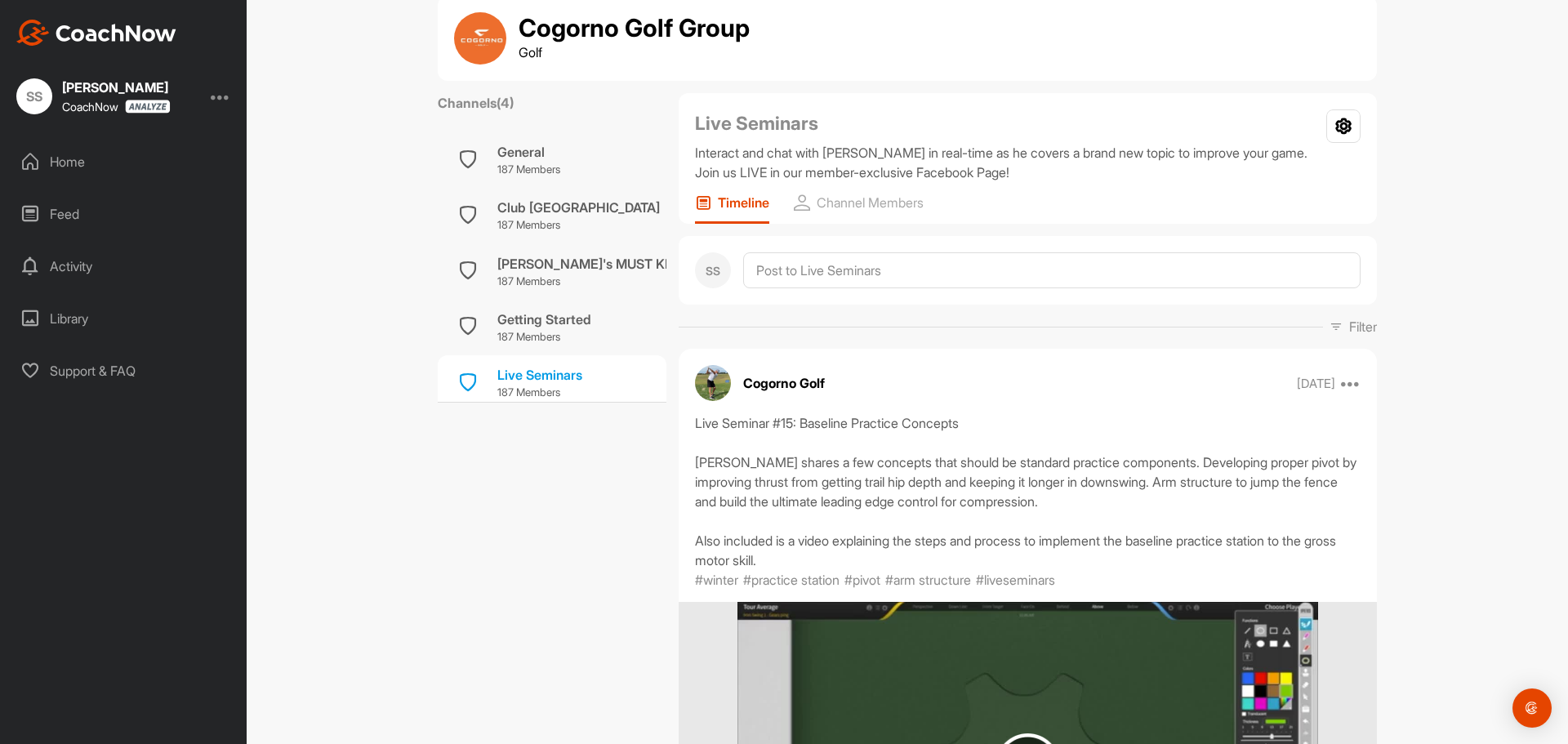
scroll to position [0, 0]
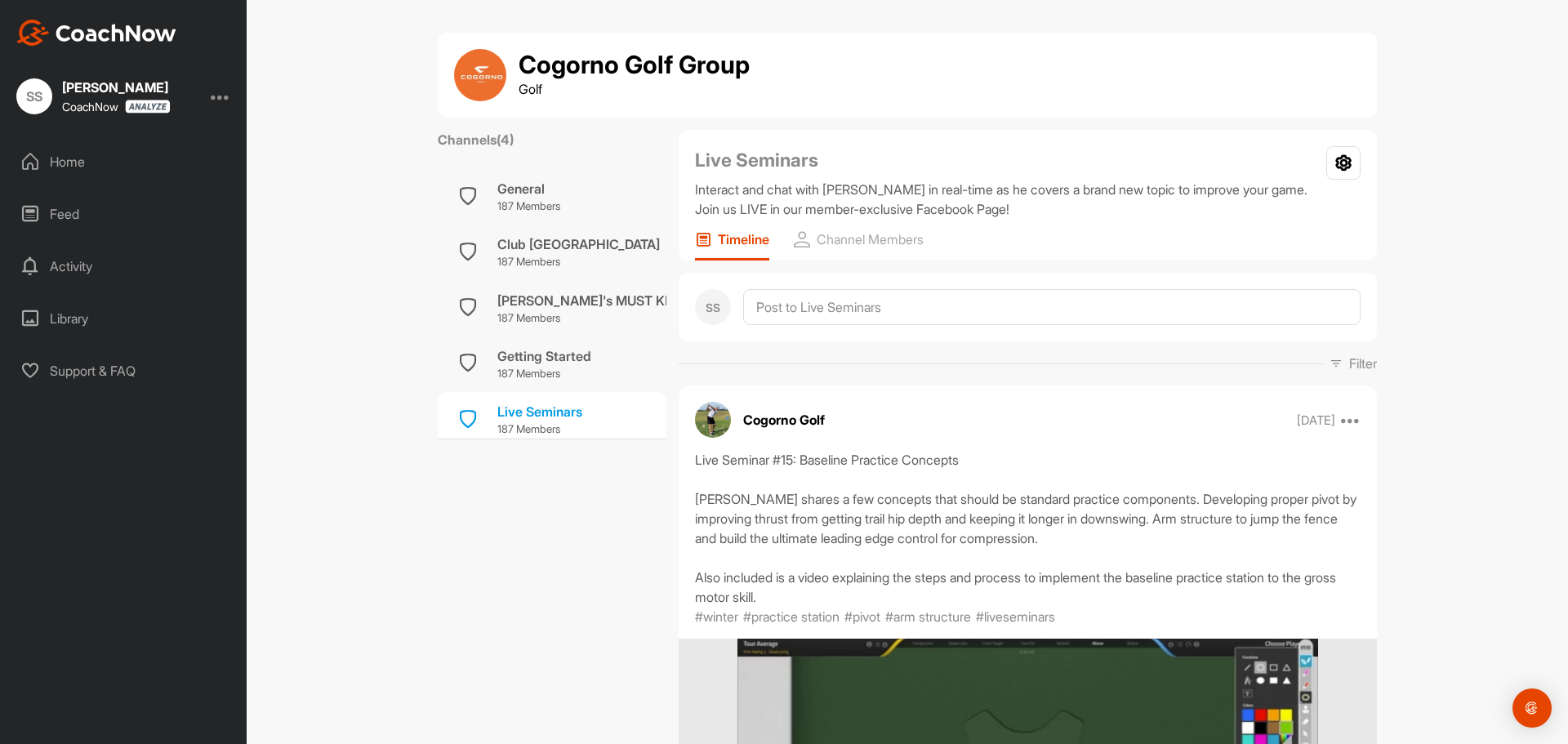
click at [74, 158] on div "Home" at bounding box center [124, 161] width 230 height 40
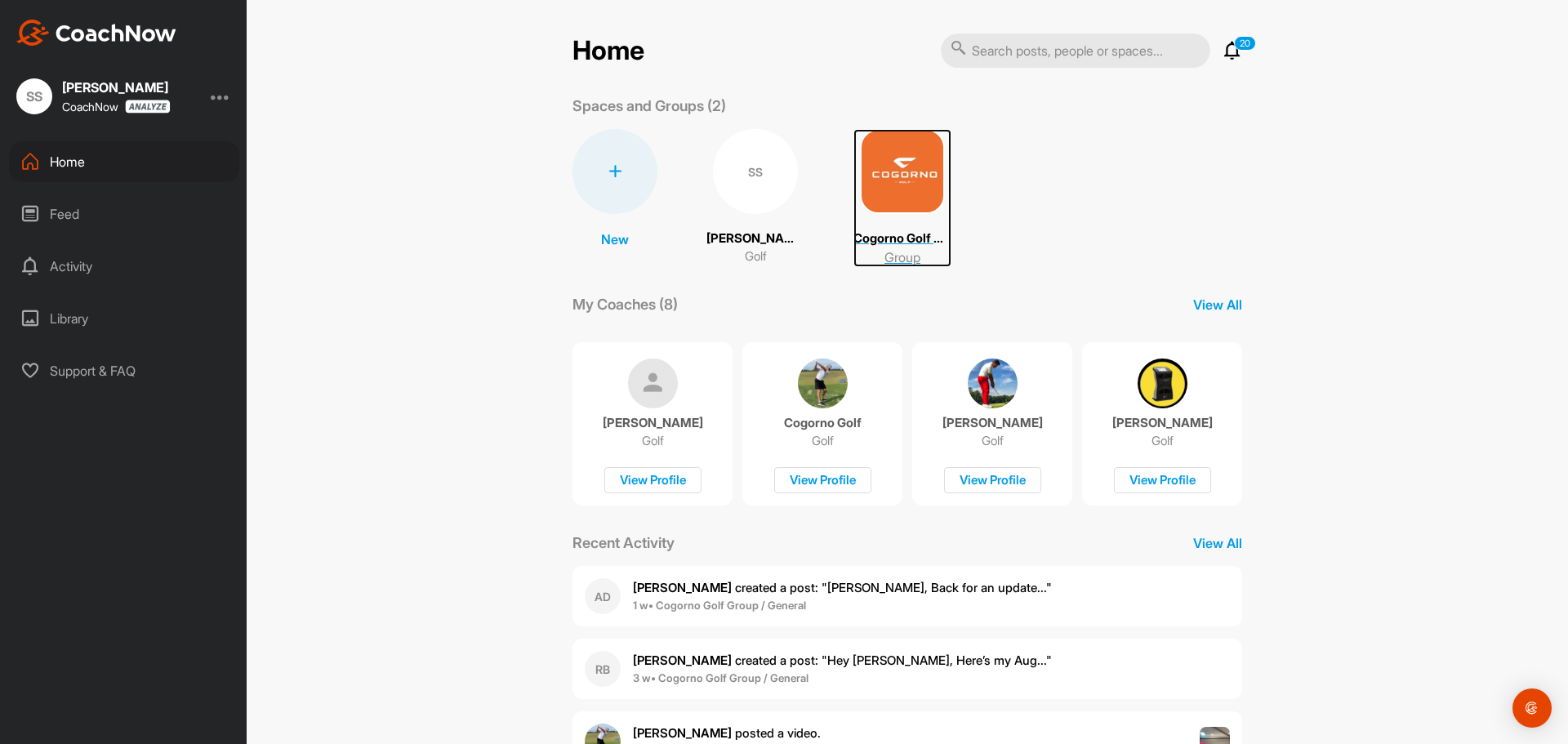
click at [895, 180] on img at bounding box center [902, 171] width 85 height 85
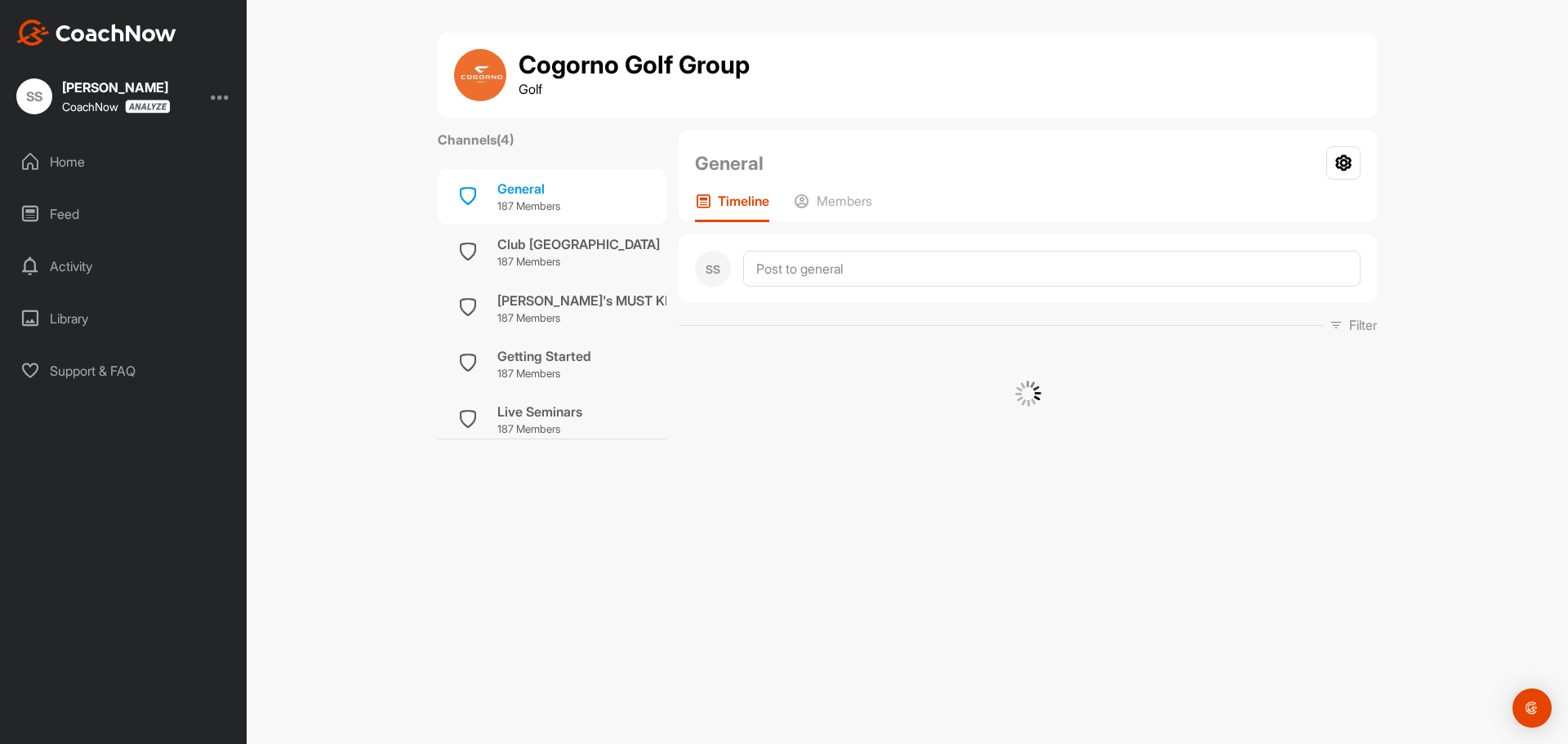
click at [33, 102] on div "SS" at bounding box center [35, 97] width 36 height 36
click at [35, 40] on img at bounding box center [97, 33] width 160 height 26
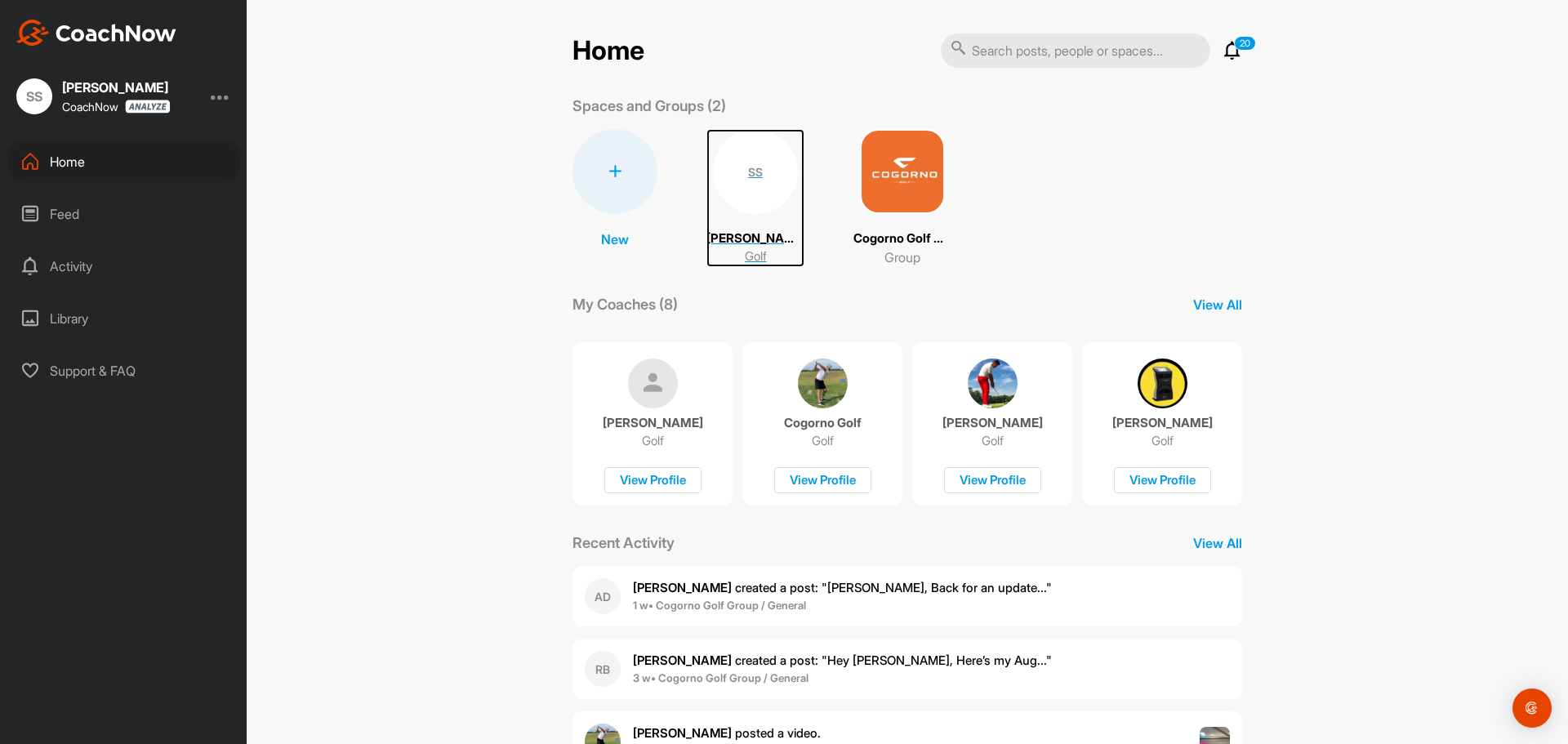
click at [741, 178] on div "SS" at bounding box center [755, 171] width 85 height 85
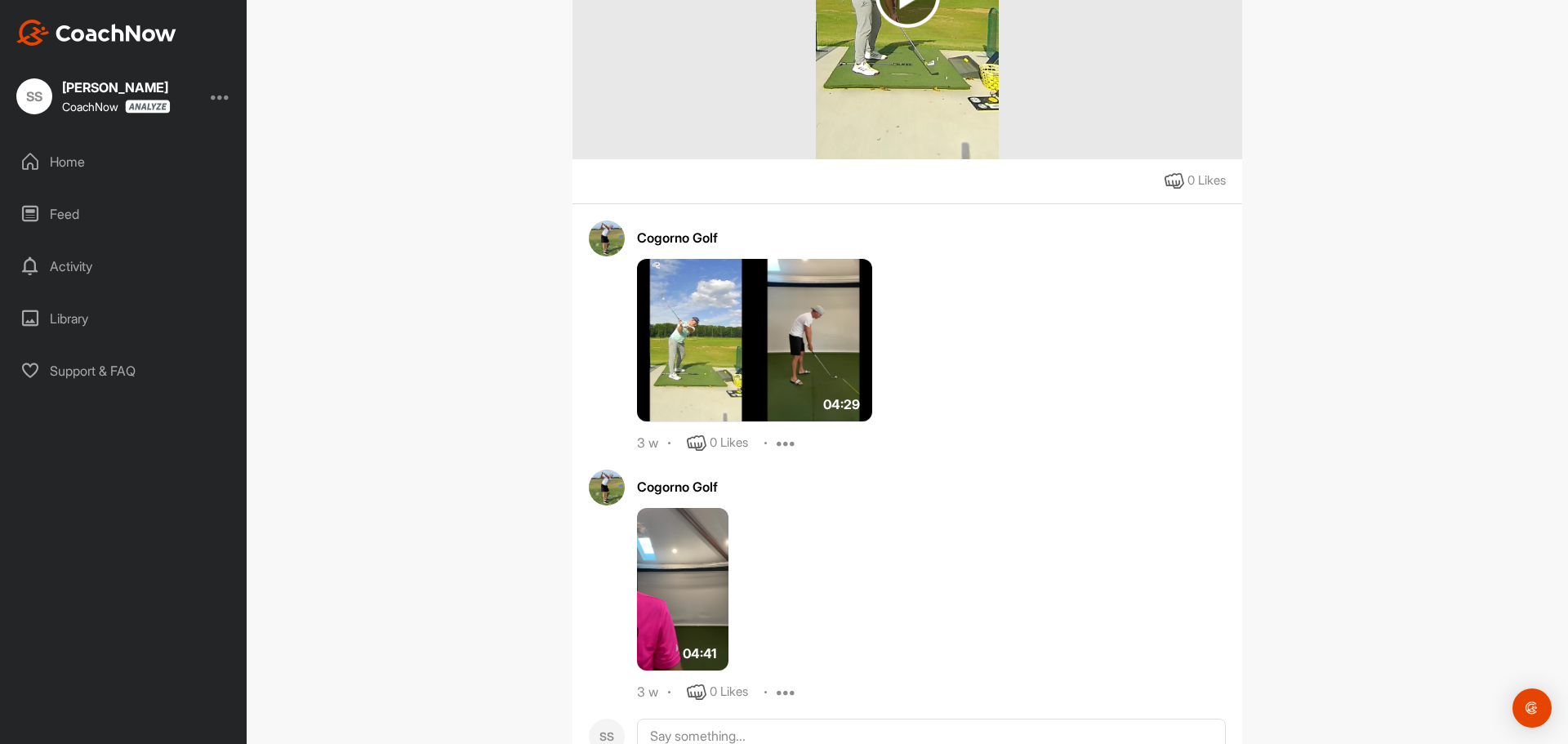
scroll to position [817, 0]
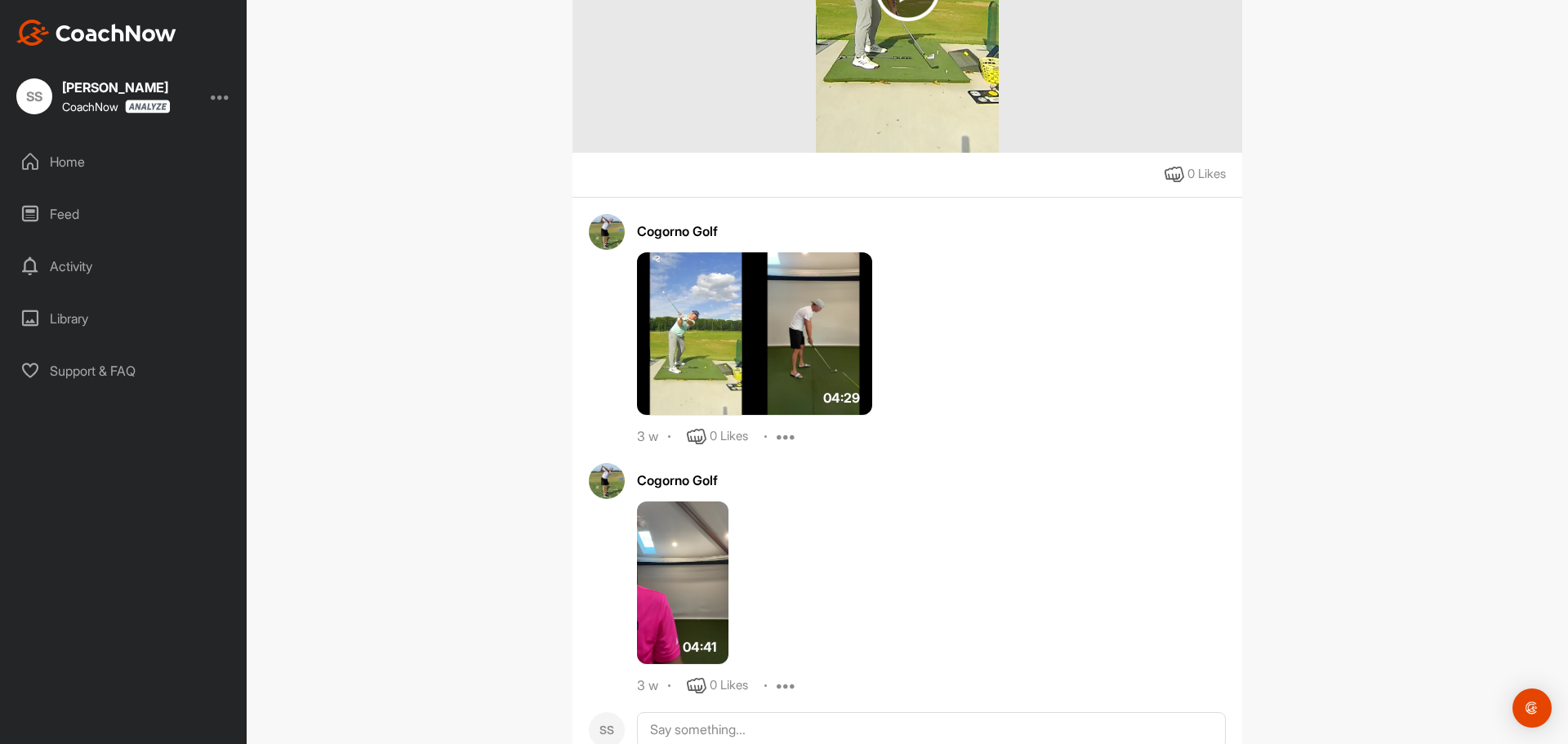
click at [752, 342] on img at bounding box center [754, 334] width 235 height 163
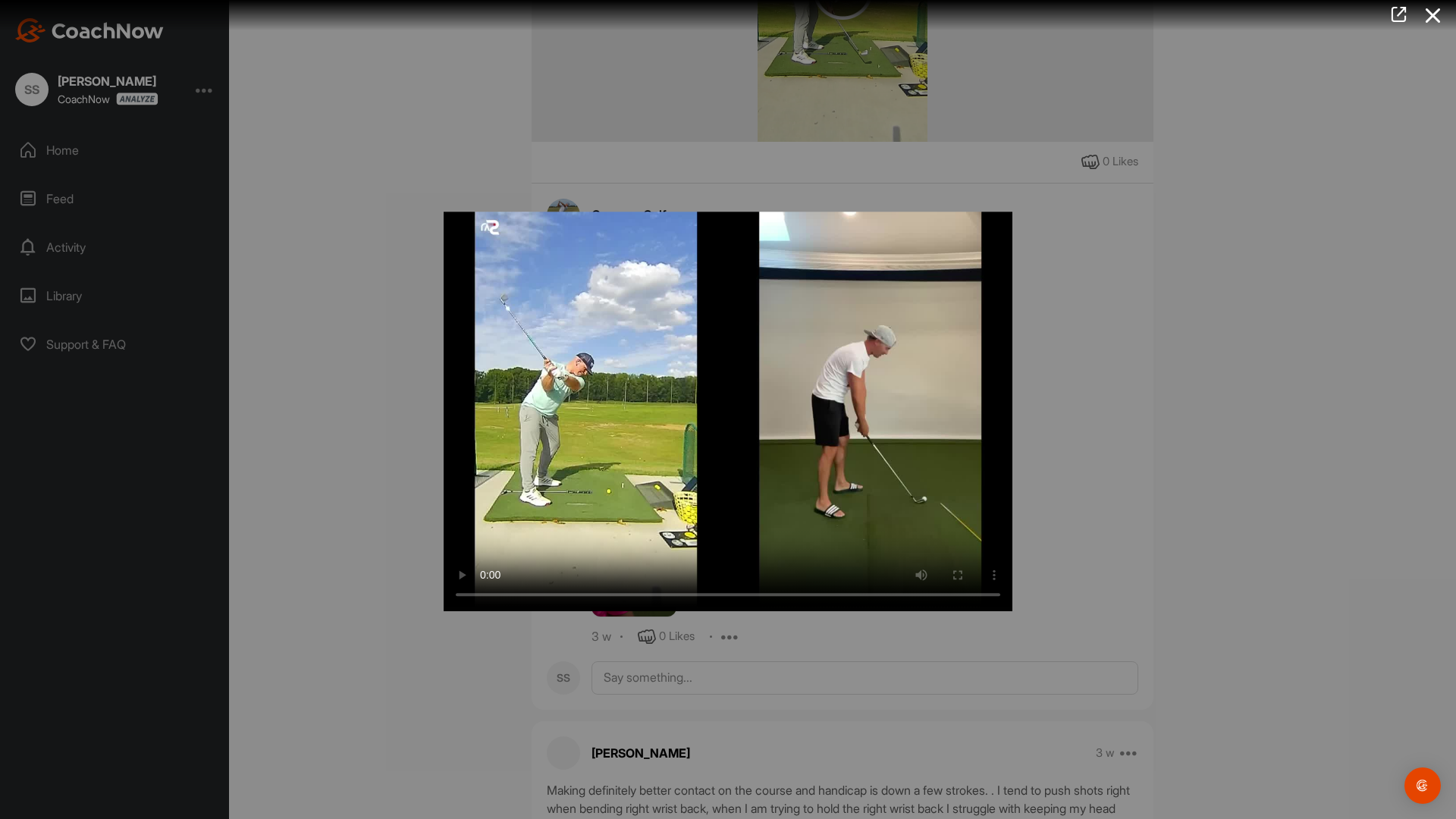
click at [1012, 611] on video "Video Player" at bounding box center [728, 408] width 569 height 404
click at [709, 280] on video "Video Player" at bounding box center [728, 408] width 569 height 404
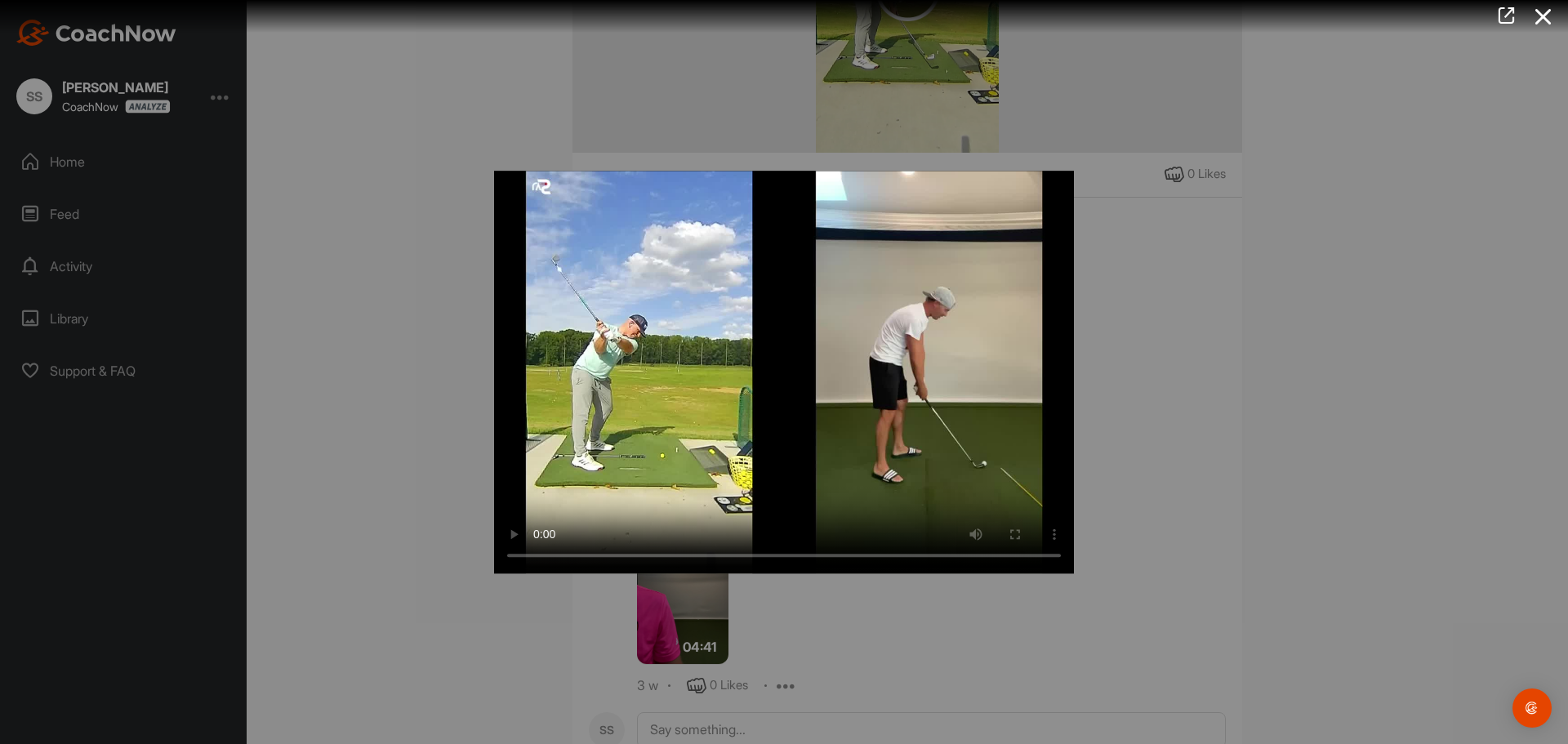
click at [1325, 371] on div at bounding box center [784, 372] width 1568 height 744
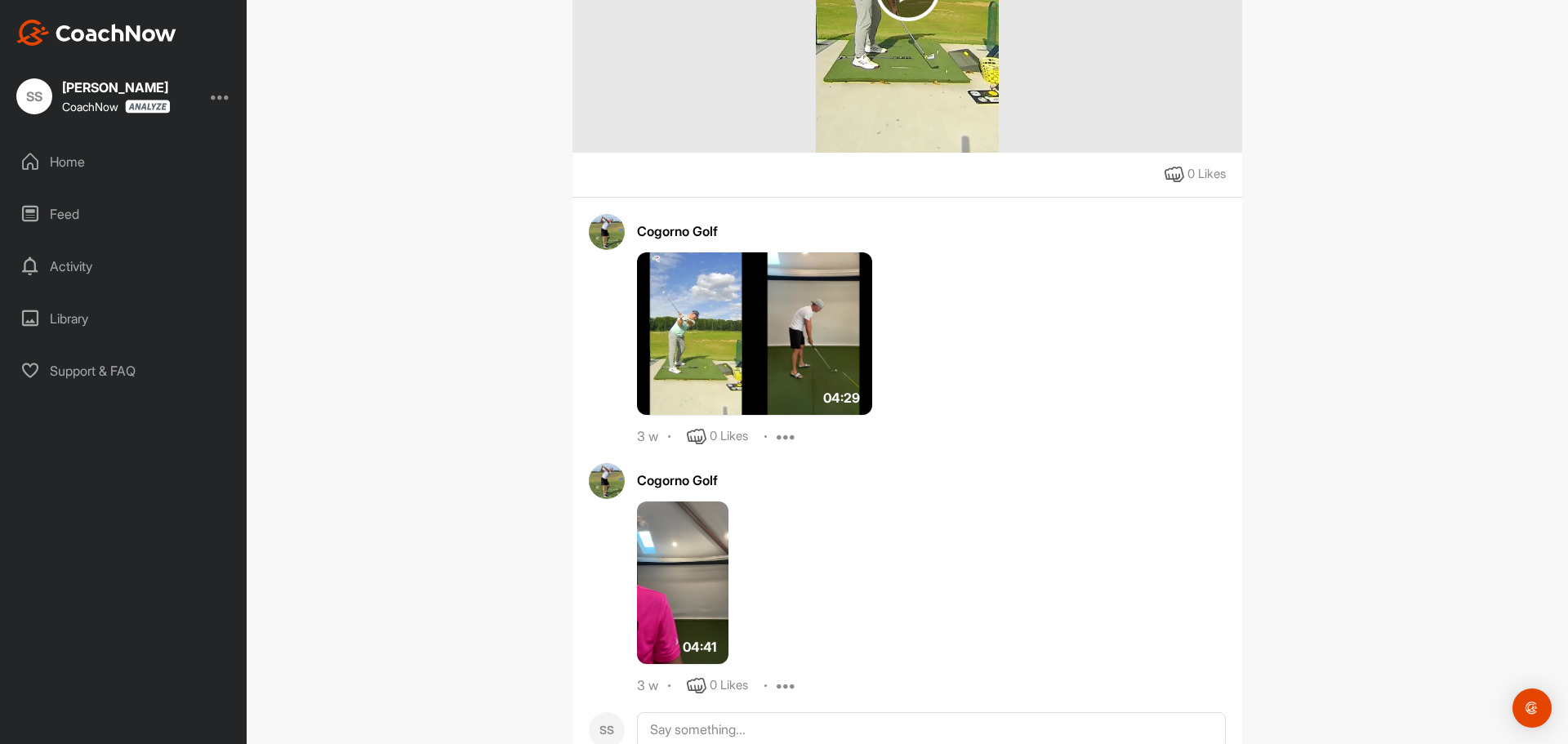
click at [744, 338] on img at bounding box center [754, 334] width 235 height 163
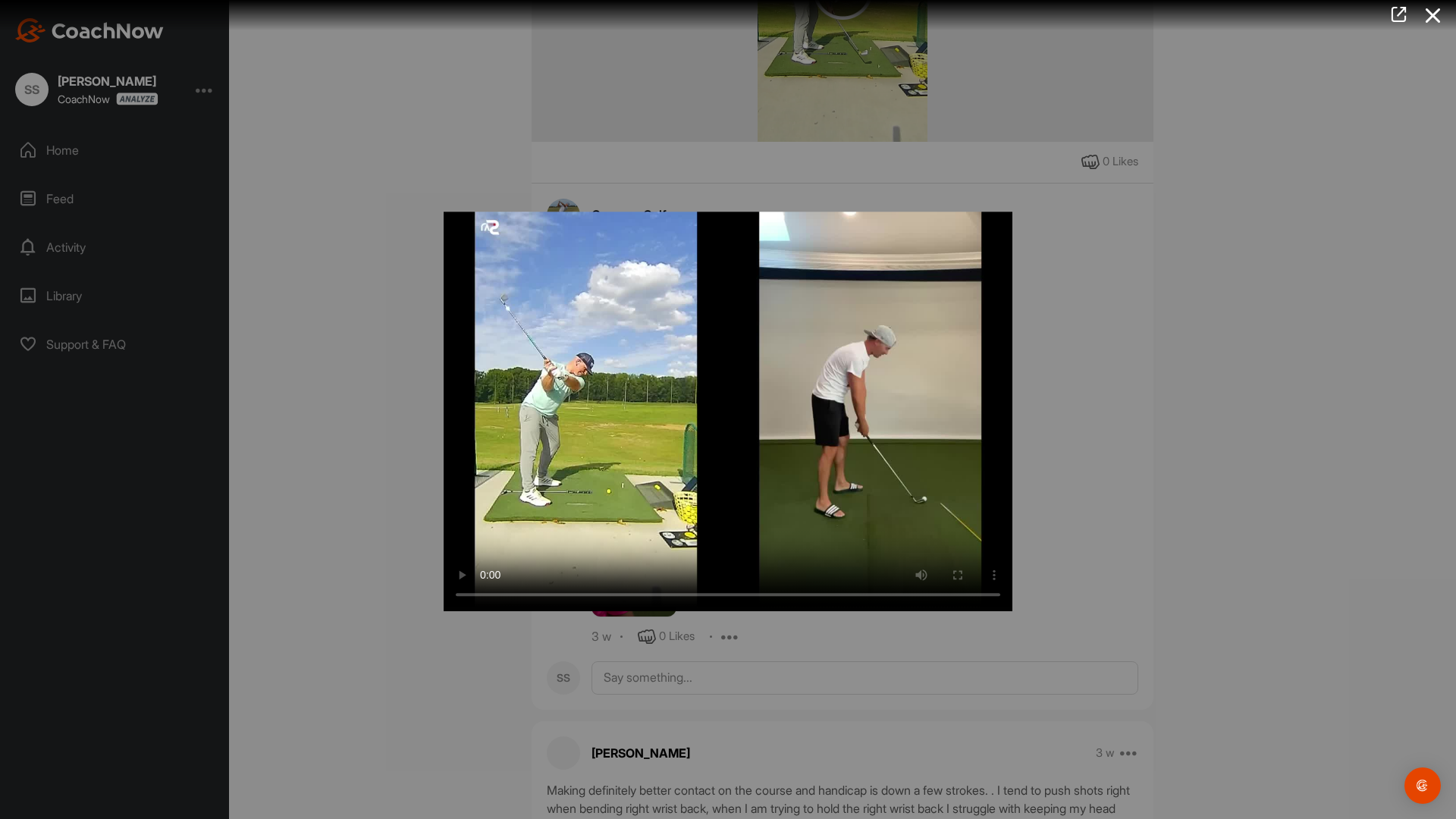
click at [480, 331] on video "Video Player" at bounding box center [728, 408] width 569 height 404
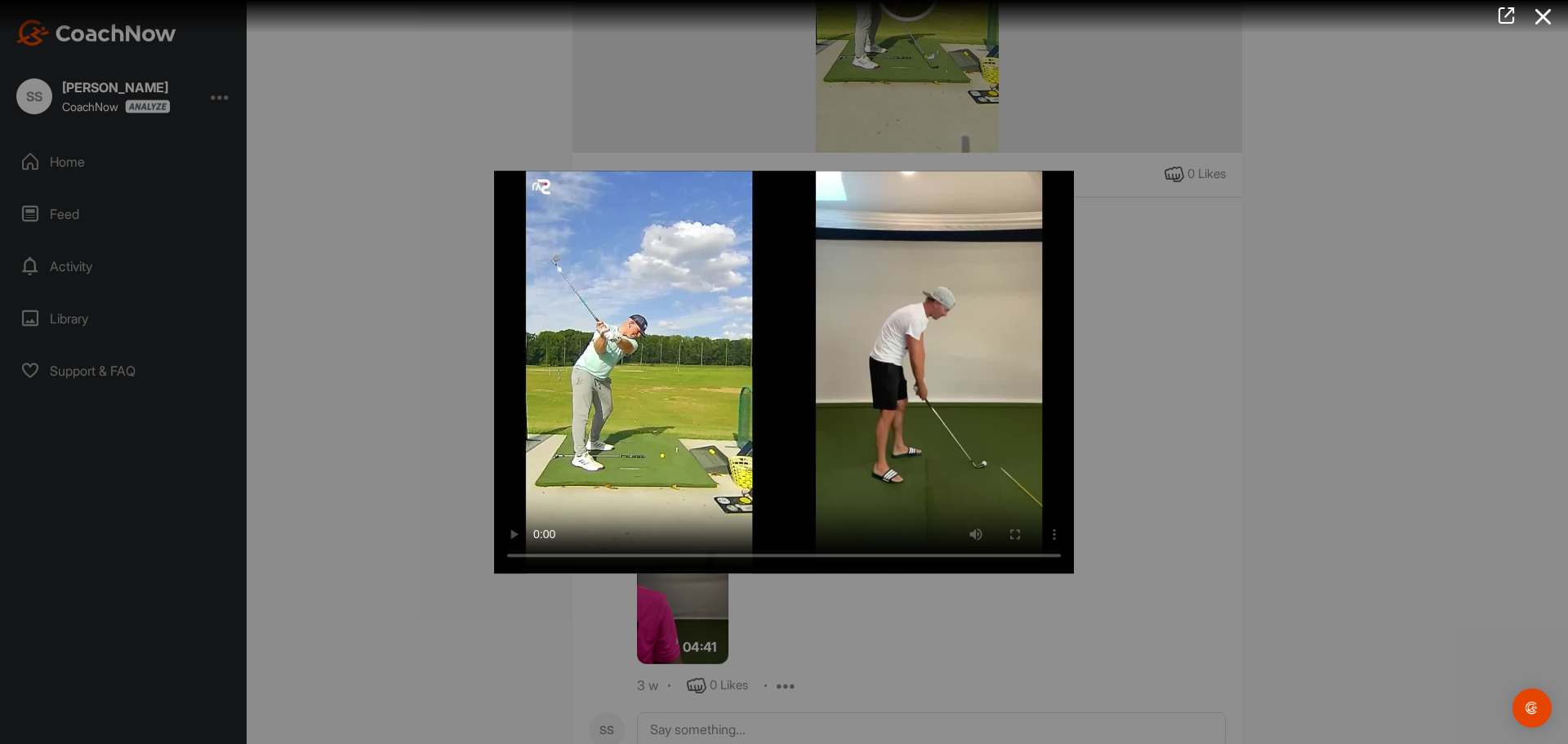
click at [357, 152] on div at bounding box center [784, 372] width 1568 height 744
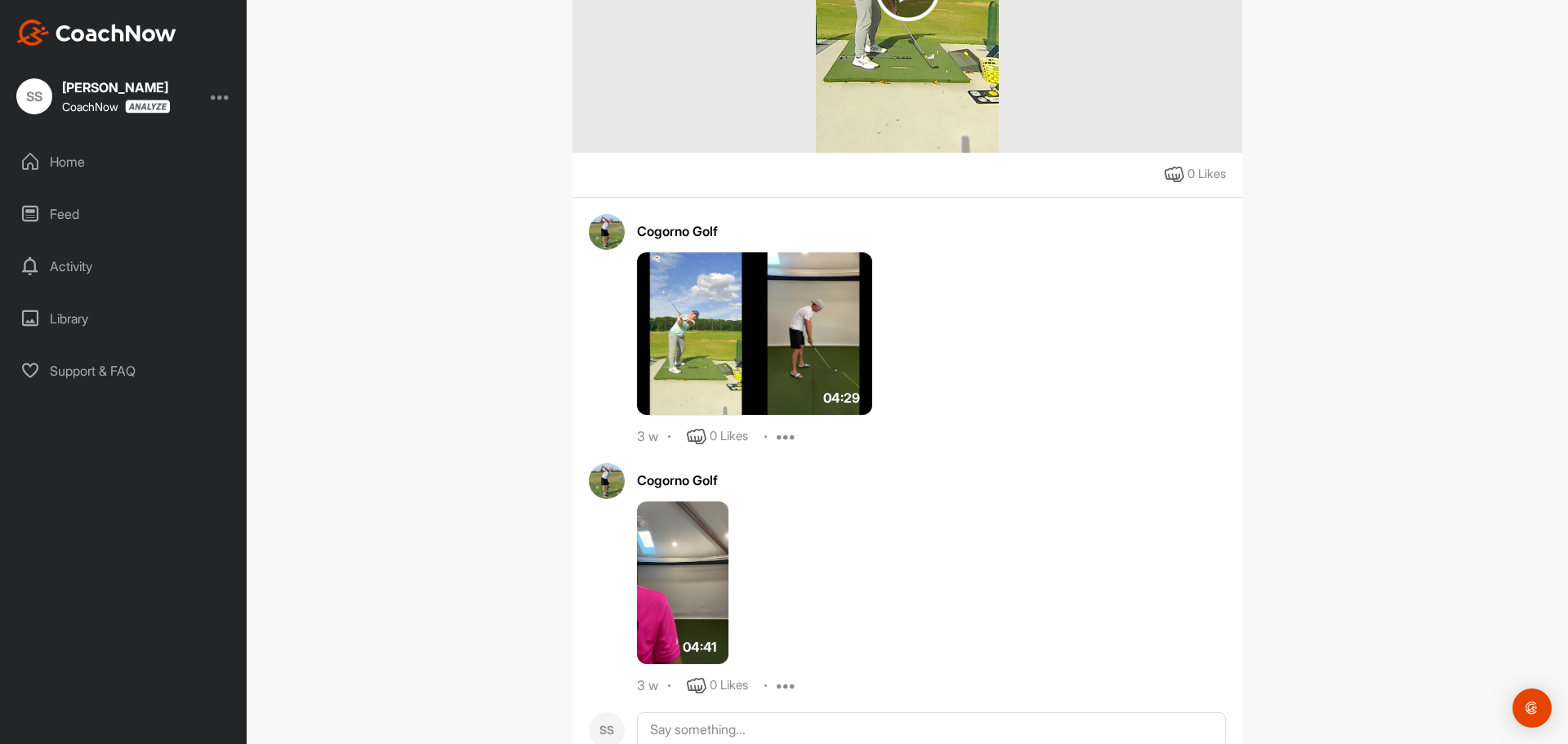
click at [675, 581] on img at bounding box center [682, 584] width 92 height 163
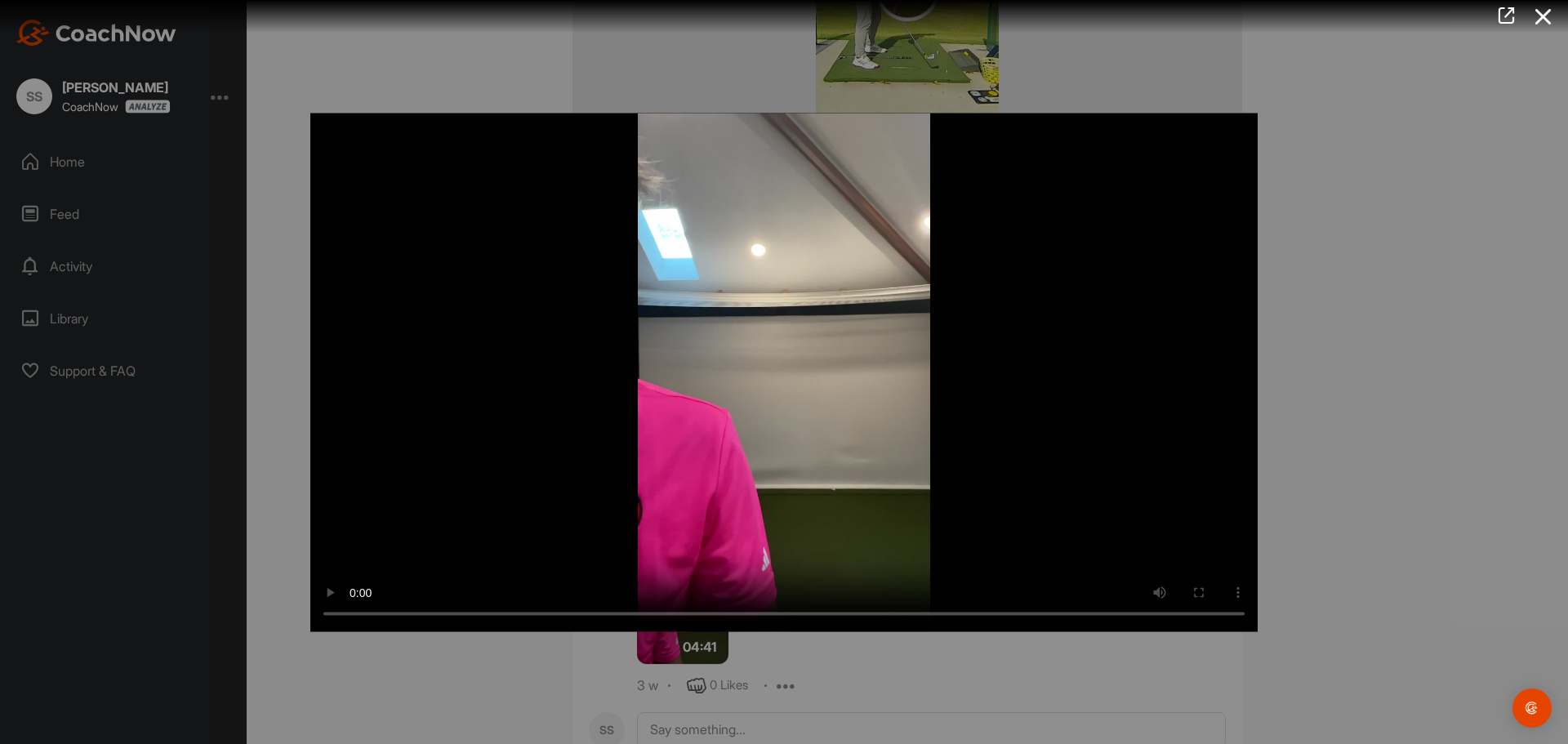
click at [1069, 685] on div at bounding box center [784, 372] width 1568 height 744
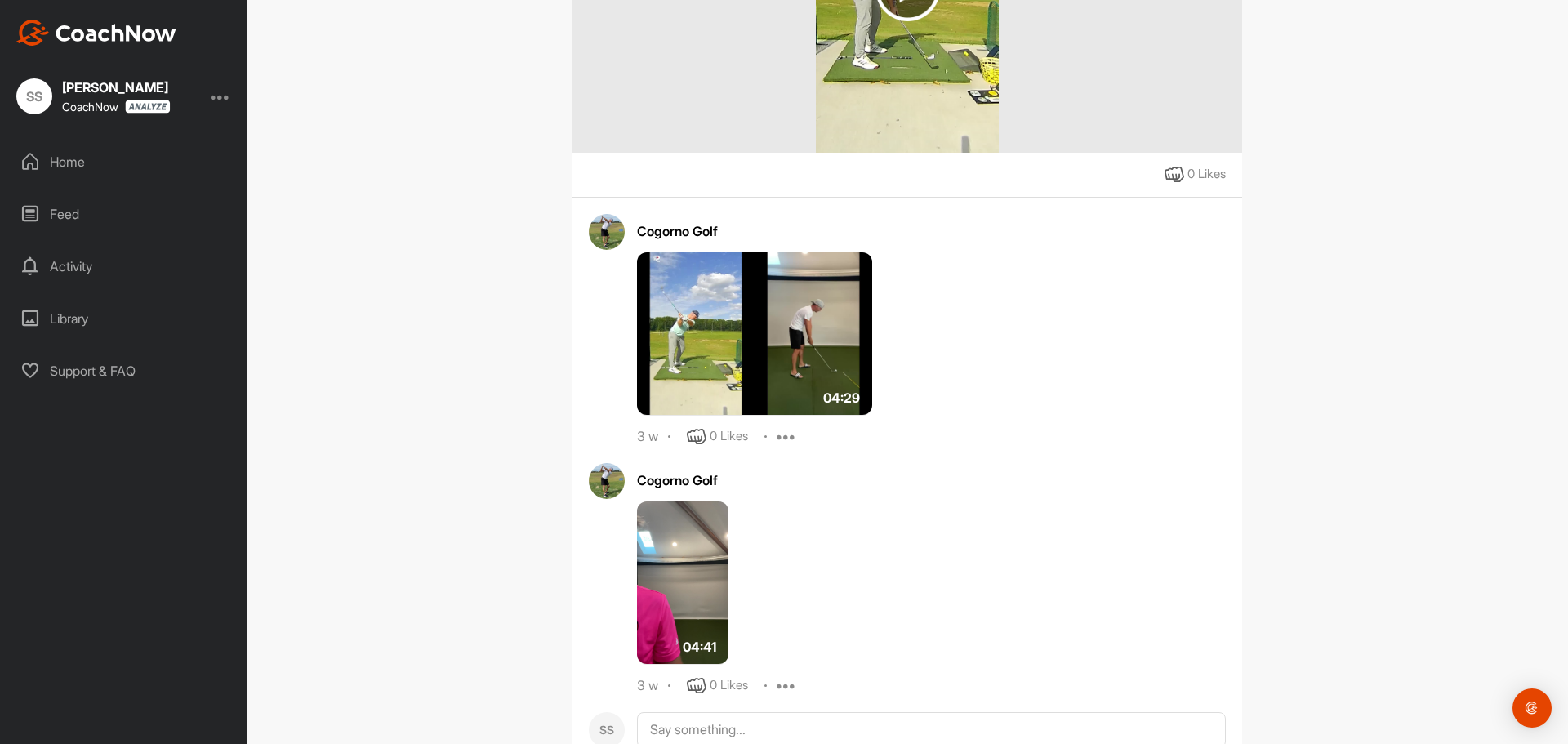
click at [677, 574] on img at bounding box center [682, 584] width 92 height 163
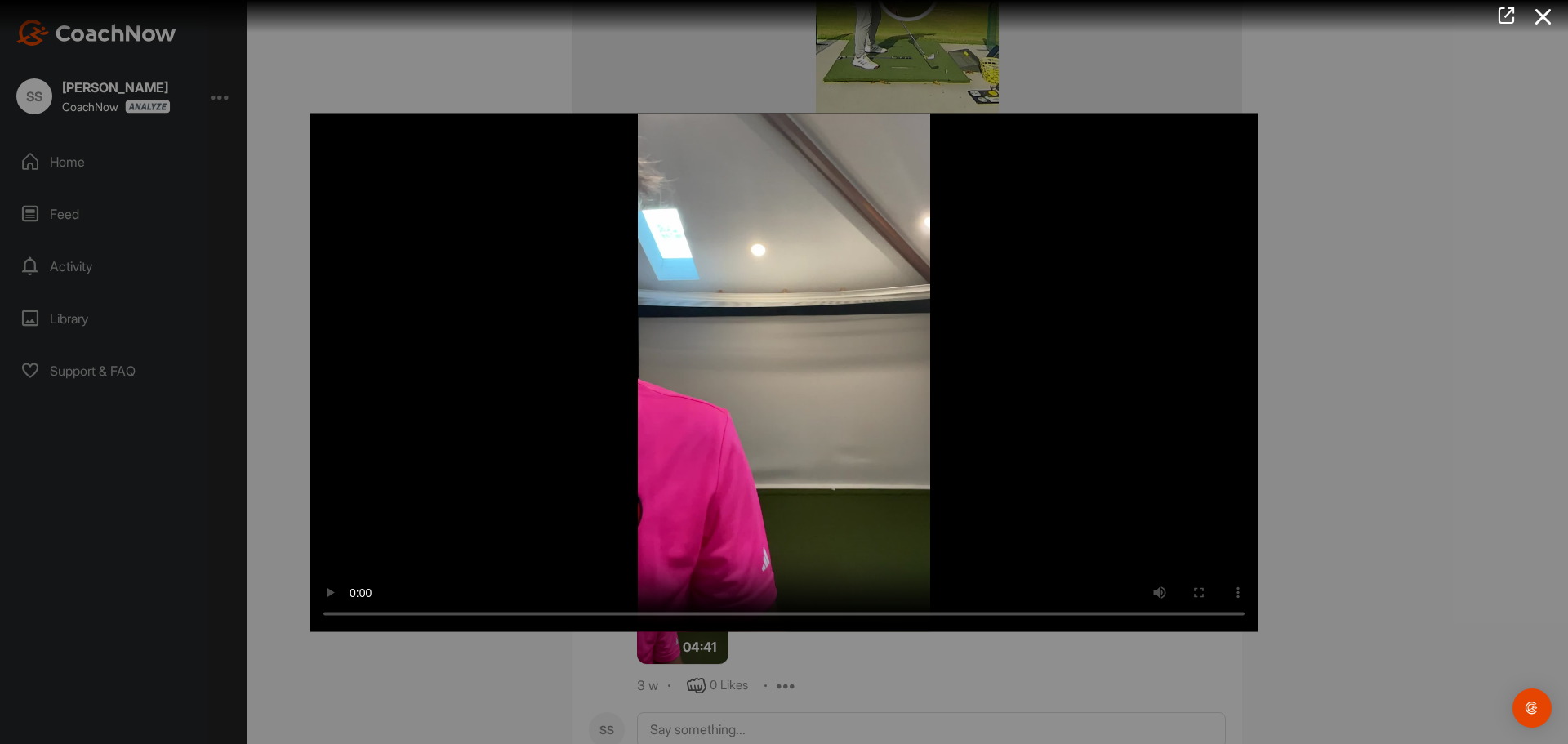
click at [943, 667] on div at bounding box center [784, 372] width 1568 height 744
